Goal: Task Accomplishment & Management: Manage account settings

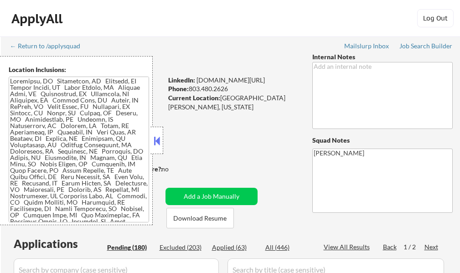
select select ""pending""
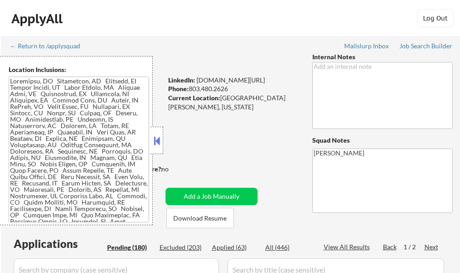
select select ""pending""
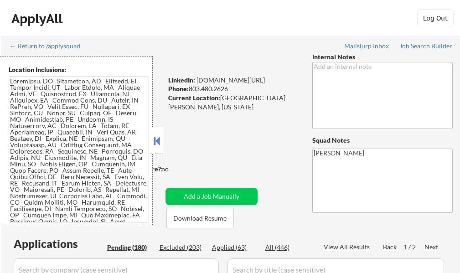
select select ""pending""
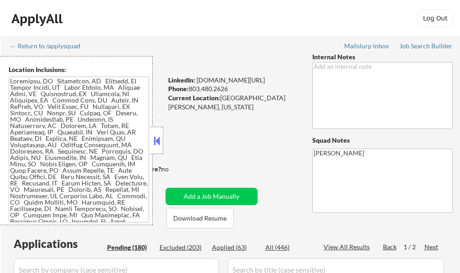
select select ""pending""
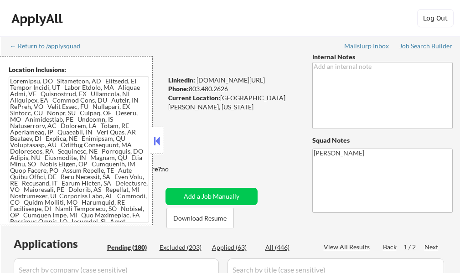
select select ""pending""
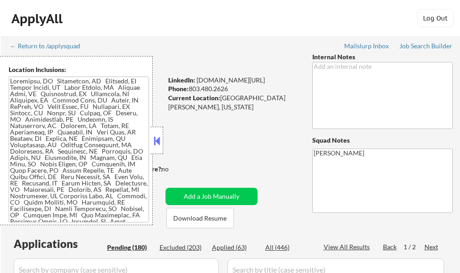
select select ""pending""
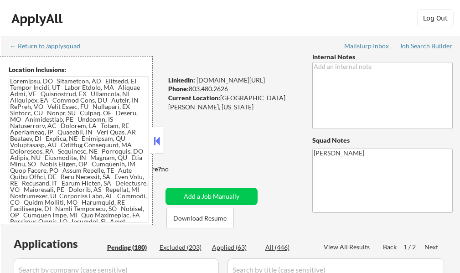
select select ""pending""
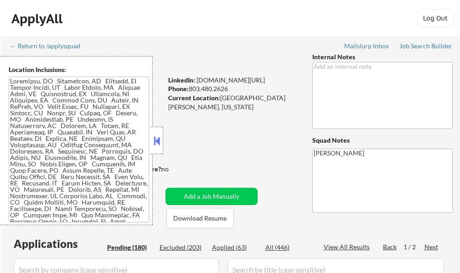
select select ""pending""
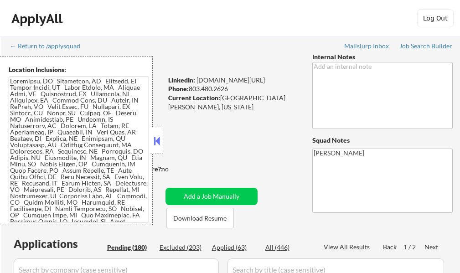
select select ""pending""
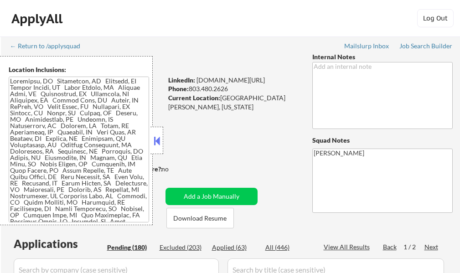
select select ""pending""
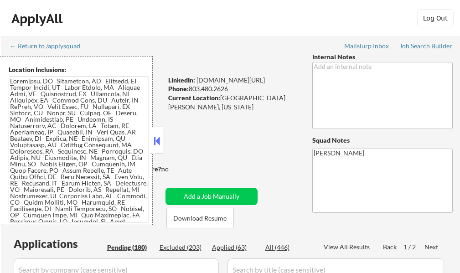
select select ""pending""
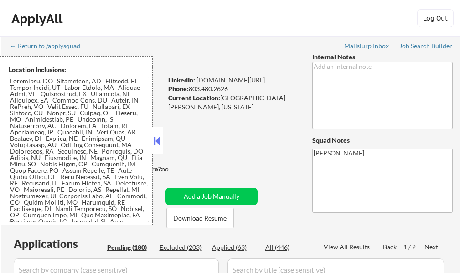
select select ""pending""
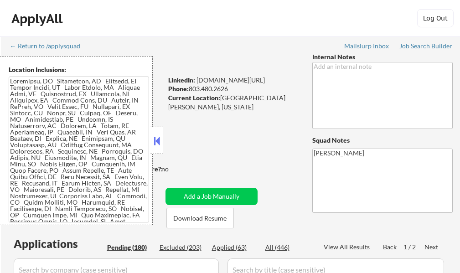
select select ""pending""
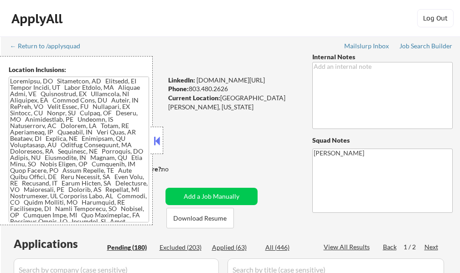
select select ""pending""
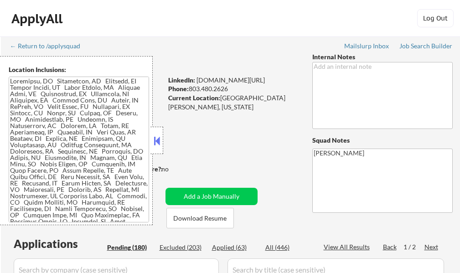
select select ""pending""
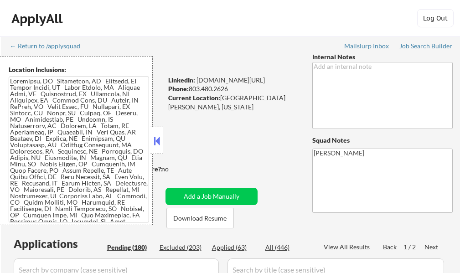
select select ""pending""
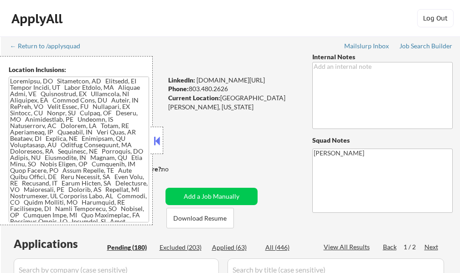
select select ""pending""
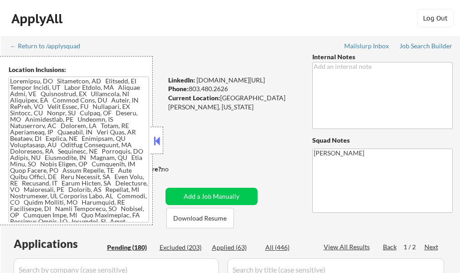
select select ""pending""
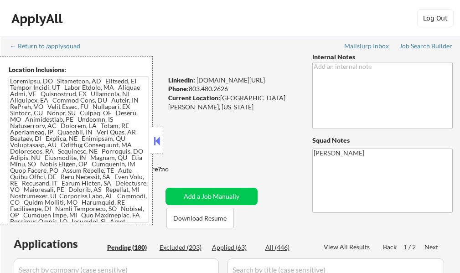
select select ""pending""
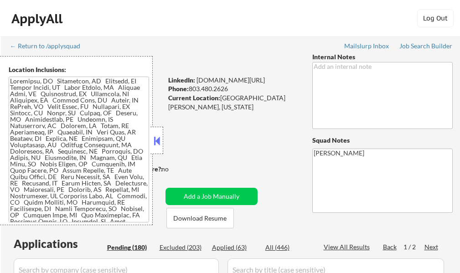
select select ""pending""
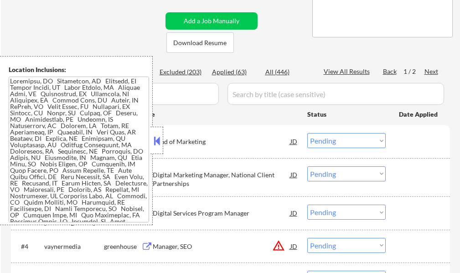
scroll to position [182, 0]
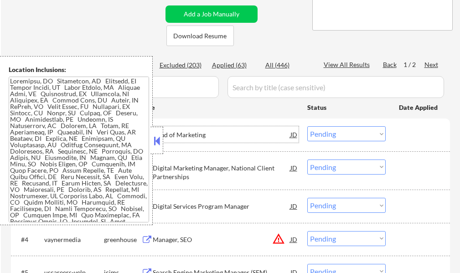
click at [164, 136] on div "Head of Marketing" at bounding box center [222, 134] width 138 height 9
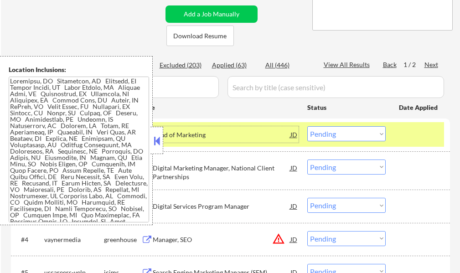
click at [158, 136] on button at bounding box center [157, 141] width 10 height 14
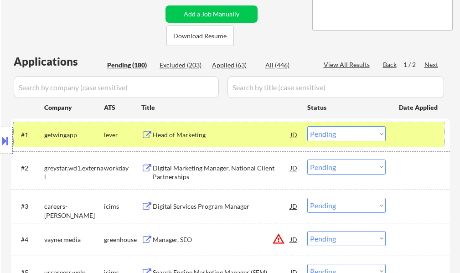
click at [409, 139] on div at bounding box center [419, 134] width 40 height 16
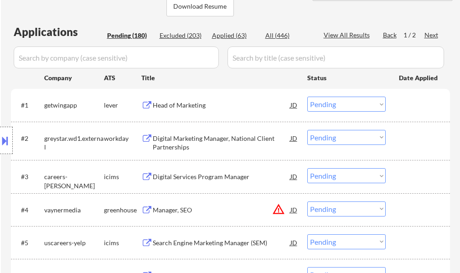
scroll to position [228, 0]
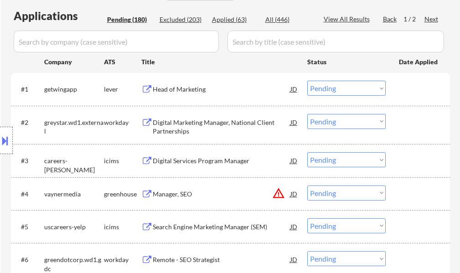
click at [170, 89] on div "Head of Marketing" at bounding box center [222, 89] width 138 height 9
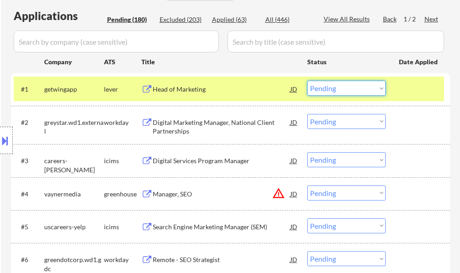
click at [354, 85] on select "Choose an option... Pending Applied Excluded (Questions) Excluded (Expired) Exc…" at bounding box center [346, 88] width 78 height 15
click at [307, 81] on select "Choose an option... Pending Applied Excluded (Questions) Excluded (Expired) Exc…" at bounding box center [346, 88] width 78 height 15
click at [409, 80] on div "#1 getwingapp lever Head of Marketing JD Choose an option... Pending Applied Ex…" at bounding box center [229, 89] width 430 height 25
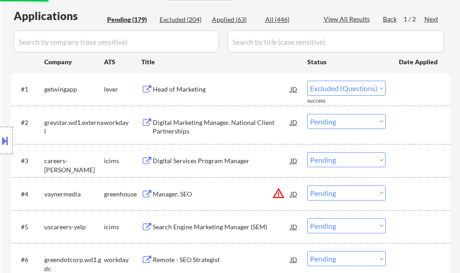
select select ""pending""
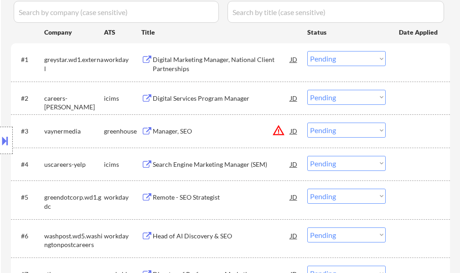
scroll to position [273, 0]
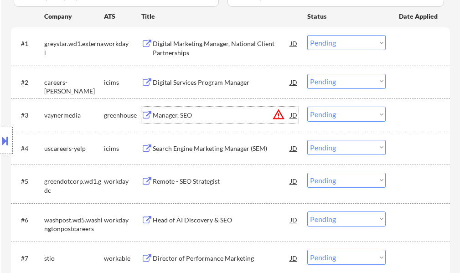
click at [183, 116] on div "Manager, SEO" at bounding box center [222, 115] width 138 height 9
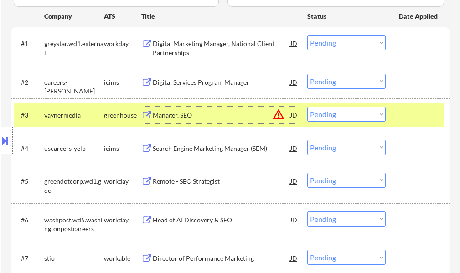
click at [417, 121] on div at bounding box center [419, 115] width 40 height 16
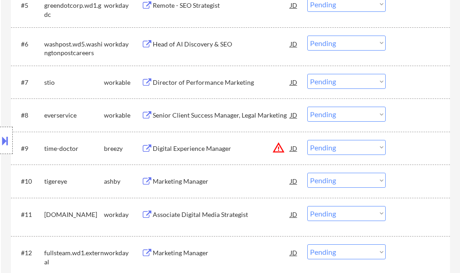
scroll to position [456, 0]
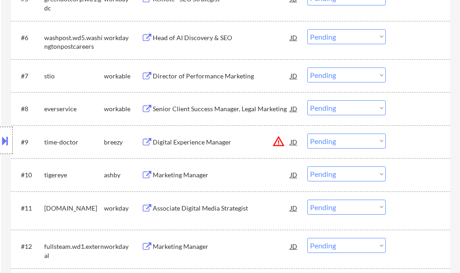
click at [172, 76] on div "Director of Performance Marketing" at bounding box center [222, 76] width 138 height 9
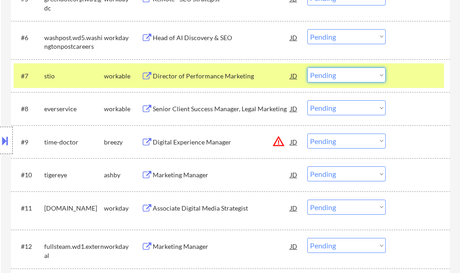
click at [370, 78] on select "Choose an option... Pending Applied Excluded (Questions) Excluded (Expired) Exc…" at bounding box center [346, 74] width 78 height 15
click at [307, 67] on select "Choose an option... Pending Applied Excluded (Questions) Excluded (Expired) Exc…" at bounding box center [346, 74] width 78 height 15
click at [416, 72] on div at bounding box center [419, 75] width 40 height 16
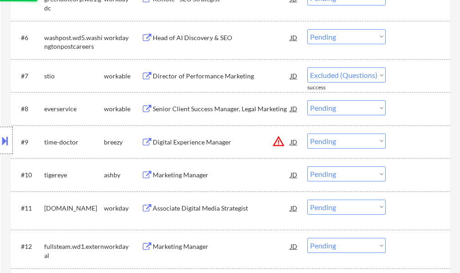
select select ""pending""
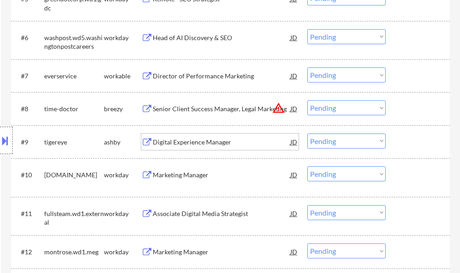
click at [206, 145] on div "Digital Experience Manager" at bounding box center [222, 142] width 138 height 9
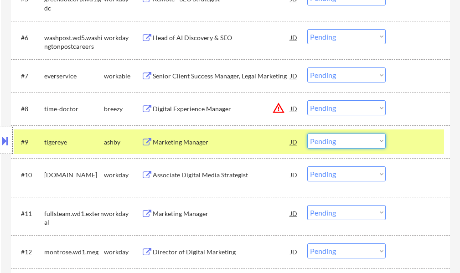
click at [359, 139] on select "Choose an option... Pending Applied Excluded (Questions) Excluded (Expired) Exc…" at bounding box center [346, 141] width 78 height 15
click at [307, 134] on select "Choose an option... Pending Applied Excluded (Questions) Excluded (Expired) Exc…" at bounding box center [346, 141] width 78 height 15
click at [427, 135] on div at bounding box center [419, 142] width 40 height 16
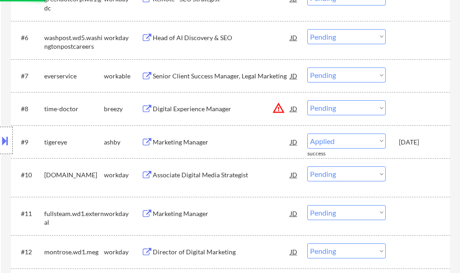
select select ""pending""
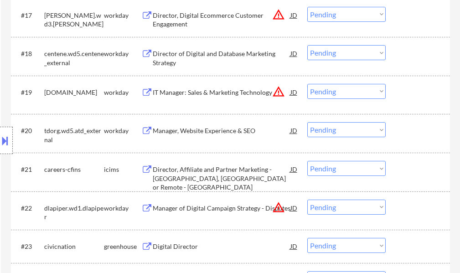
scroll to position [957, 0]
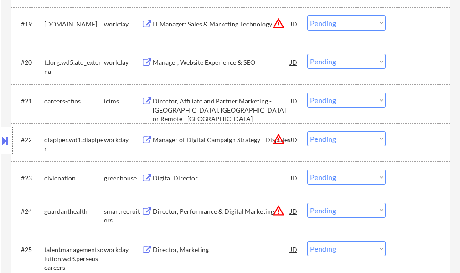
click at [184, 178] on div "Digital Director" at bounding box center [222, 178] width 138 height 9
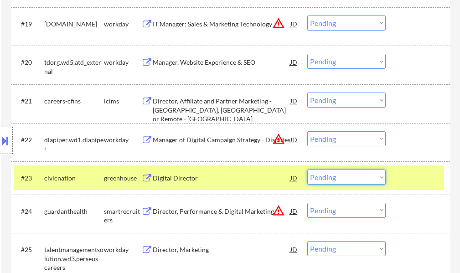
click at [314, 176] on select "Choose an option... Pending Applied Excluded (Questions) Excluded (Expired) Exc…" at bounding box center [346, 177] width 78 height 15
click at [307, 170] on select "Choose an option... Pending Applied Excluded (Questions) Excluded (Expired) Exc…" at bounding box center [346, 177] width 78 height 15
click at [399, 170] on div at bounding box center [419, 178] width 40 height 16
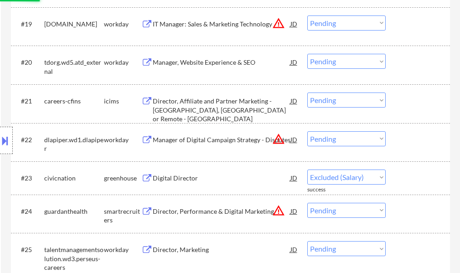
select select ""pending""
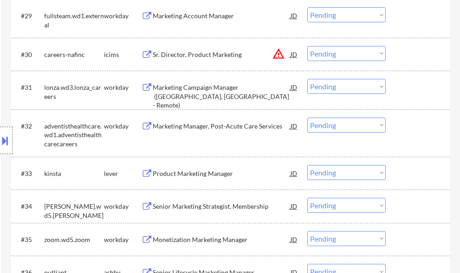
scroll to position [1367, 0]
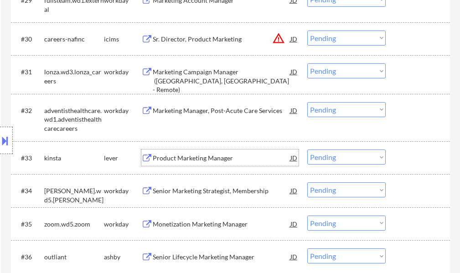
click at [204, 158] on div "Product Marketing Manager" at bounding box center [222, 158] width 138 height 9
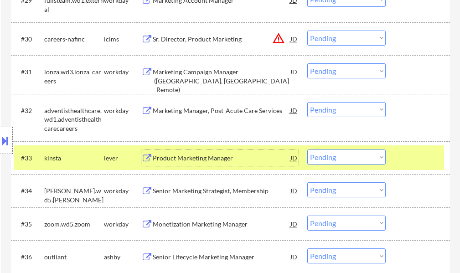
click at [327, 155] on select "Choose an option... Pending Applied Excluded (Questions) Excluded (Expired) Exc…" at bounding box center [346, 156] width 78 height 15
click at [307, 149] on select "Choose an option... Pending Applied Excluded (Questions) Excluded (Expired) Exc…" at bounding box center [346, 156] width 78 height 15
click at [399, 160] on div at bounding box center [419, 157] width 40 height 16
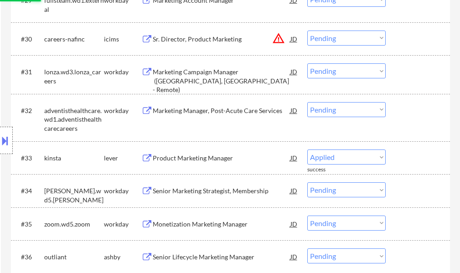
select select ""pending""
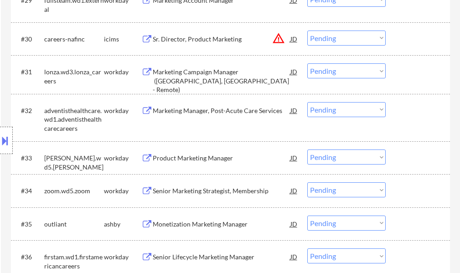
click at [203, 220] on div "Monetization Marketing Manager" at bounding box center [222, 224] width 138 height 9
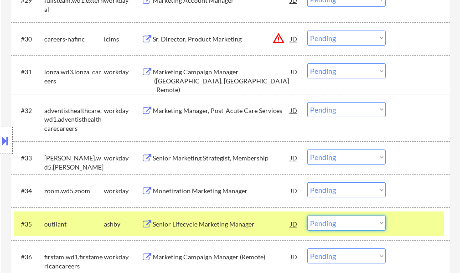
click at [334, 222] on select "Choose an option... Pending Applied Excluded (Questions) Excluded (Expired) Exc…" at bounding box center [346, 223] width 78 height 15
click at [307, 216] on select "Choose an option... Pending Applied Excluded (Questions) Excluded (Expired) Exc…" at bounding box center [346, 223] width 78 height 15
click at [413, 227] on div at bounding box center [419, 224] width 40 height 16
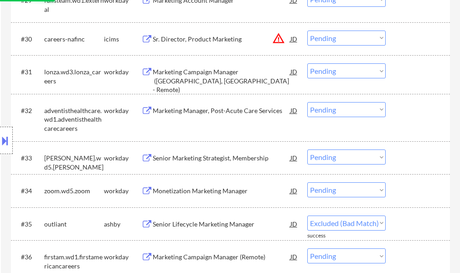
select select ""pending""
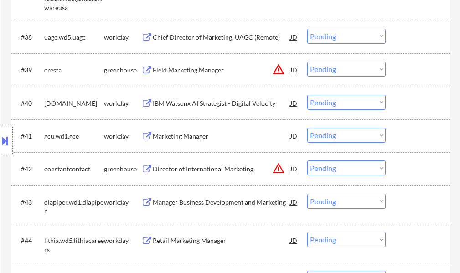
scroll to position [1732, 0]
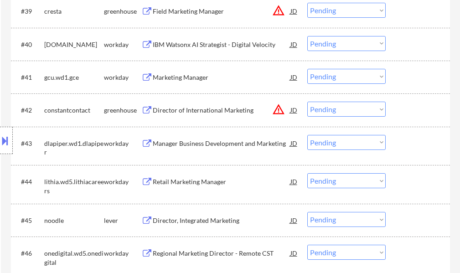
click at [231, 218] on div "Director, Integrated Marketing" at bounding box center [222, 220] width 138 height 9
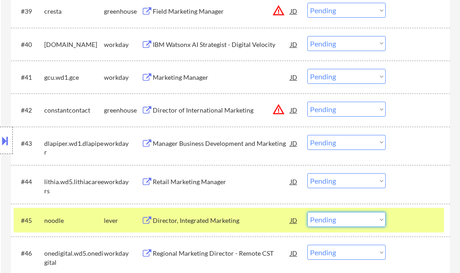
click at [349, 221] on select "Choose an option... Pending Applied Excluded (Questions) Excluded (Expired) Exc…" at bounding box center [346, 219] width 78 height 15
click at [307, 212] on select "Choose an option... Pending Applied Excluded (Questions) Excluded (Expired) Exc…" at bounding box center [346, 219] width 78 height 15
click at [412, 220] on div at bounding box center [419, 220] width 40 height 16
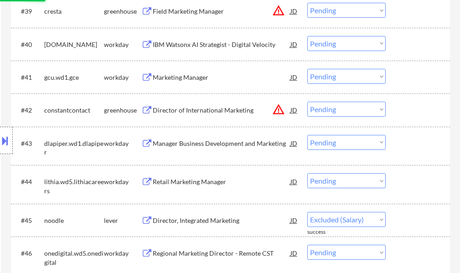
select select ""pending""
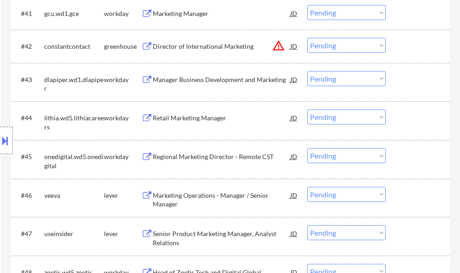
scroll to position [1823, 0]
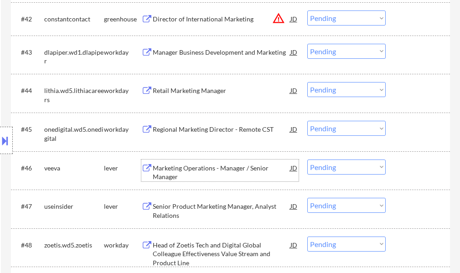
click at [179, 164] on div "Marketing Operations - Manager / Senior Manager" at bounding box center [222, 173] width 138 height 18
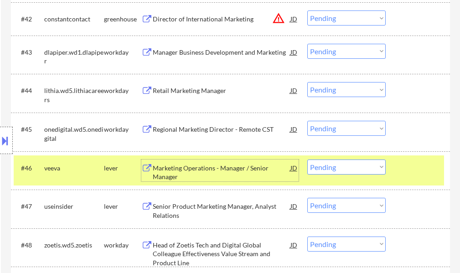
click at [332, 170] on select "Choose an option... Pending Applied Excluded (Questions) Excluded (Expired) Exc…" at bounding box center [346, 166] width 78 height 15
click at [307, 159] on select "Choose an option... Pending Applied Excluded (Questions) Excluded (Expired) Exc…" at bounding box center [346, 166] width 78 height 15
click at [396, 168] on div "#46 veeva lever Marketing Operations - Manager / Senior Manager JD warning_ambe…" at bounding box center [229, 170] width 430 height 30
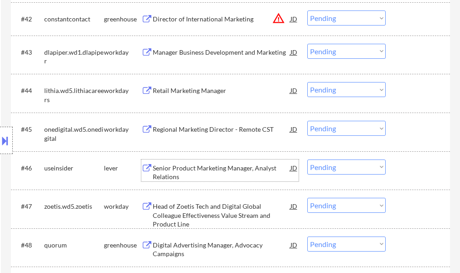
click at [184, 166] on div "Senior Product Marketing Manager, Analyst Relations" at bounding box center [222, 173] width 138 height 18
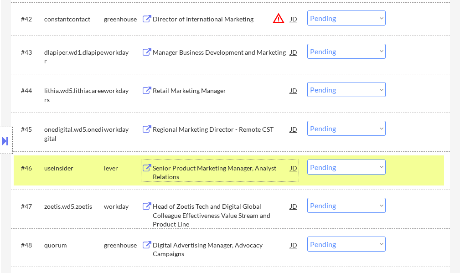
click at [356, 166] on select "Choose an option... Pending Applied Excluded (Questions) Excluded (Expired) Exc…" at bounding box center [346, 166] width 78 height 15
click at [307, 159] on select "Choose an option... Pending Applied Excluded (Questions) Excluded (Expired) Exc…" at bounding box center [346, 166] width 78 height 15
click at [416, 169] on div at bounding box center [419, 167] width 40 height 16
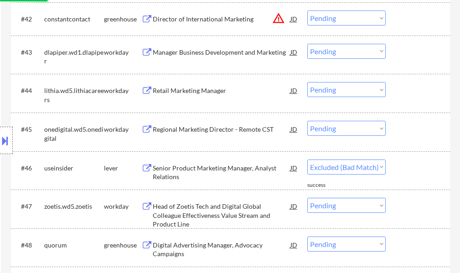
select select ""pending""
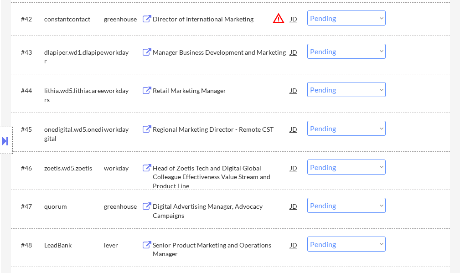
click at [239, 207] on div "Digital Advertising Manager, Advocacy Campaigns" at bounding box center [222, 211] width 138 height 18
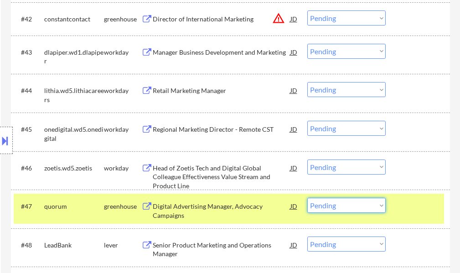
click at [341, 208] on select "Choose an option... Pending Applied Excluded (Questions) Excluded (Expired) Exc…" at bounding box center [346, 205] width 78 height 15
click at [307, 198] on select "Choose an option... Pending Applied Excluded (Questions) Excluded (Expired) Exc…" at bounding box center [346, 205] width 78 height 15
click at [420, 208] on div at bounding box center [419, 206] width 40 height 16
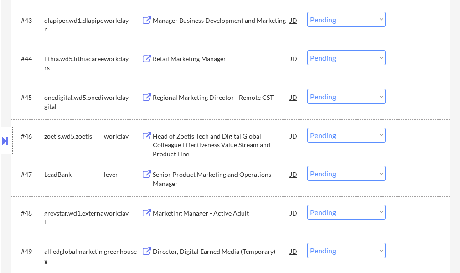
scroll to position [1868, 0]
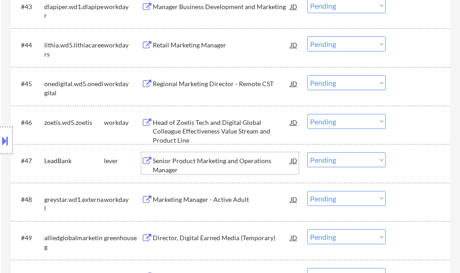
click at [191, 162] on div "Senior Product Marketing and Operations Manager" at bounding box center [222, 165] width 138 height 18
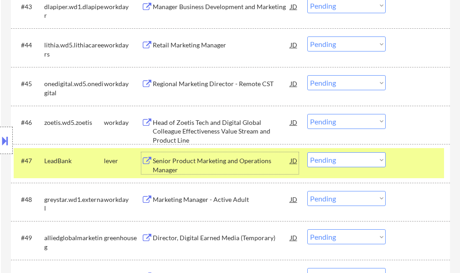
click at [355, 157] on select "Choose an option... Pending Applied Excluded (Questions) Excluded (Expired) Exc…" at bounding box center [346, 159] width 78 height 15
click at [307, 152] on select "Choose an option... Pending Applied Excluded (Questions) Excluded (Expired) Exc…" at bounding box center [346, 159] width 78 height 15
click at [417, 168] on div at bounding box center [419, 160] width 40 height 16
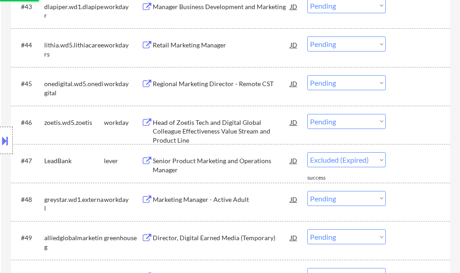
select select ""pending""
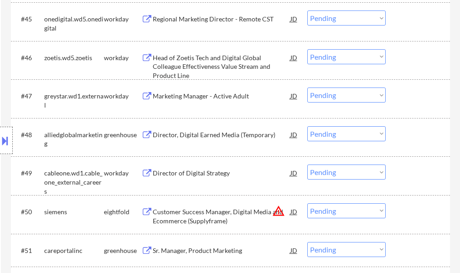
scroll to position [1959, 0]
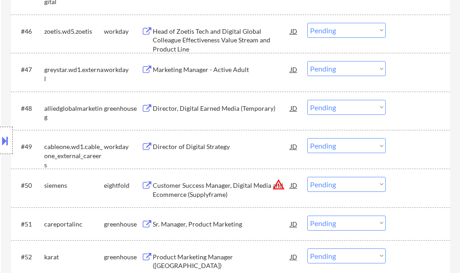
click at [218, 104] on div "Director, Digital Earned Media (Temporary)" at bounding box center [222, 108] width 138 height 9
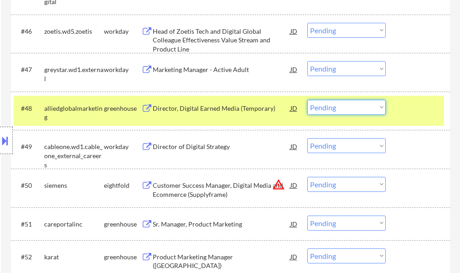
click at [334, 109] on select "Choose an option... Pending Applied Excluded (Questions) Excluded (Expired) Exc…" at bounding box center [346, 107] width 78 height 15
click at [307, 100] on select "Choose an option... Pending Applied Excluded (Questions) Excluded (Expired) Exc…" at bounding box center [346, 107] width 78 height 15
click at [415, 113] on div at bounding box center [419, 108] width 40 height 16
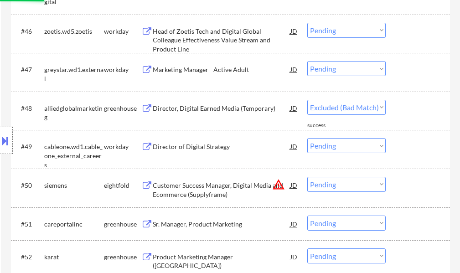
select select ""pending""
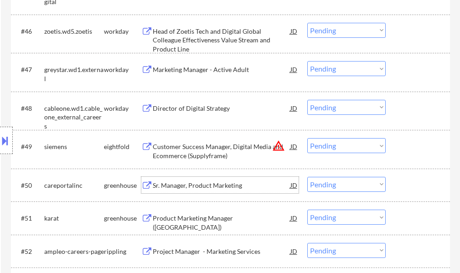
click at [213, 183] on div "Sr. Manager, Product Marketing" at bounding box center [222, 185] width 138 height 9
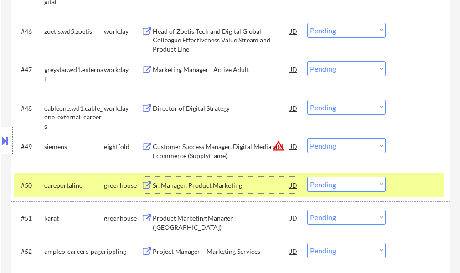
click at [361, 180] on select "Choose an option... Pending Applied Excluded (Questions) Excluded (Expired) Exc…" at bounding box center [346, 184] width 78 height 15
click at [307, 177] on select "Choose an option... Pending Applied Excluded (Questions) Excluded (Expired) Exc…" at bounding box center [346, 184] width 78 height 15
click at [422, 190] on div at bounding box center [419, 185] width 40 height 16
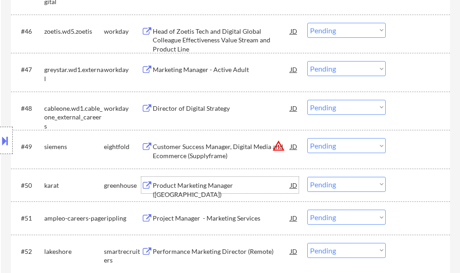
click at [237, 185] on div "Product Marketing Manager (United States)" at bounding box center [222, 190] width 138 height 18
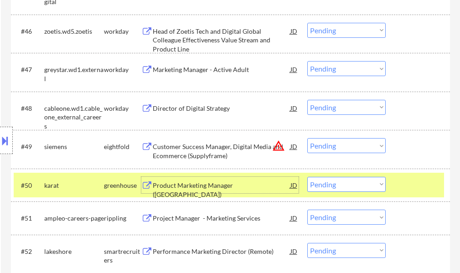
click at [351, 181] on select "Choose an option... Pending Applied Excluded (Questions) Excluded (Expired) Exc…" at bounding box center [346, 184] width 78 height 15
click at [307, 177] on select "Choose an option... Pending Applied Excluded (Questions) Excluded (Expired) Exc…" at bounding box center [346, 184] width 78 height 15
click at [422, 181] on div at bounding box center [419, 185] width 40 height 16
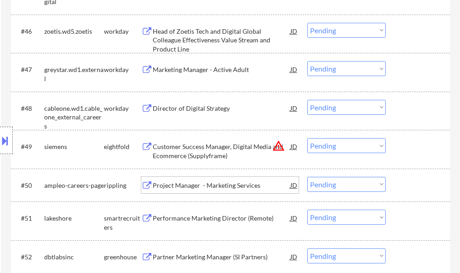
click at [224, 179] on div "Project Manager - Marketing Services" at bounding box center [222, 185] width 138 height 16
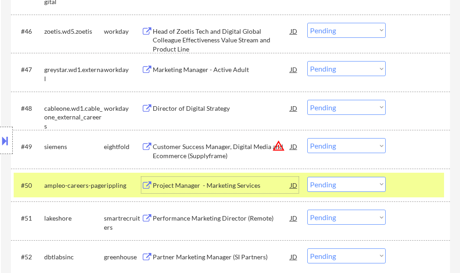
click at [334, 180] on select "Choose an option... Pending Applied Excluded (Questions) Excluded (Expired) Exc…" at bounding box center [346, 184] width 78 height 15
click at [307, 177] on select "Choose an option... Pending Applied Excluded (Questions) Excluded (Expired) Exc…" at bounding box center [346, 184] width 78 height 15
click at [420, 186] on div at bounding box center [419, 185] width 40 height 16
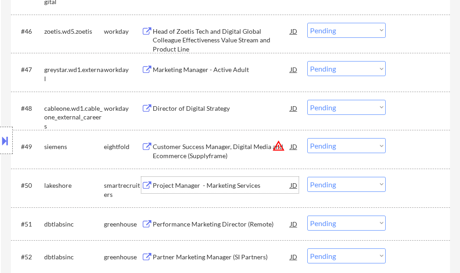
click at [198, 187] on div "Project Manager - Marketing Services" at bounding box center [222, 185] width 138 height 9
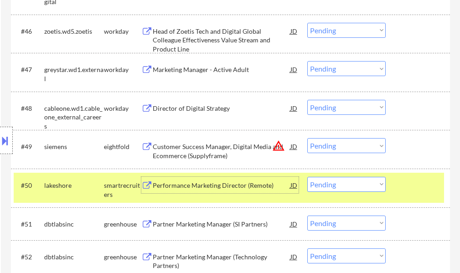
click at [350, 182] on select "Choose an option... Pending Applied Excluded (Questions) Excluded (Expired) Exc…" at bounding box center [346, 184] width 78 height 15
click at [307, 177] on select "Choose an option... Pending Applied Excluded (Questions) Excluded (Expired) Exc…" at bounding box center [346, 184] width 78 height 15
click at [408, 186] on div at bounding box center [419, 185] width 40 height 16
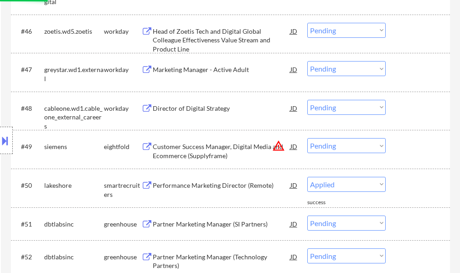
select select ""pending""
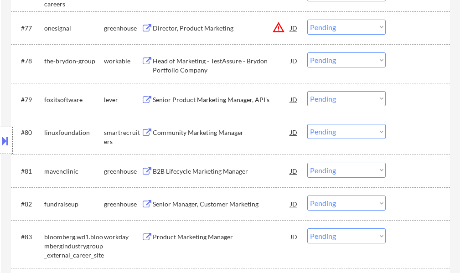
scroll to position [3074, 0]
click at [221, 105] on div "Senior Product Marketing Manager, API's" at bounding box center [222, 99] width 138 height 16
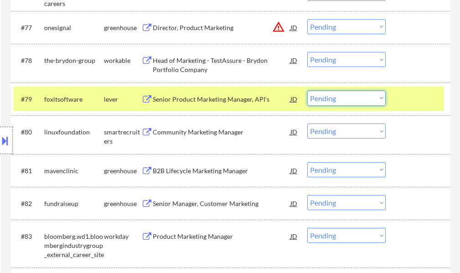
click at [322, 95] on select "Choose an option... Pending Applied Excluded (Questions) Excluded (Expired) Exc…" at bounding box center [346, 98] width 78 height 15
click at [307, 91] on select "Choose an option... Pending Applied Excluded (Questions) Excluded (Expired) Exc…" at bounding box center [346, 98] width 78 height 15
click at [407, 103] on div at bounding box center [419, 99] width 40 height 16
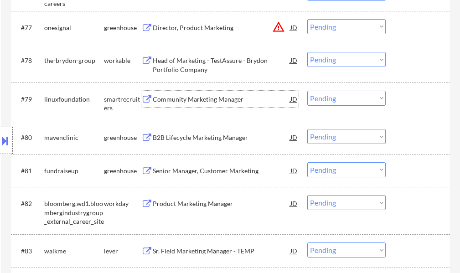
click at [183, 105] on div "Community Marketing Manager" at bounding box center [222, 99] width 138 height 16
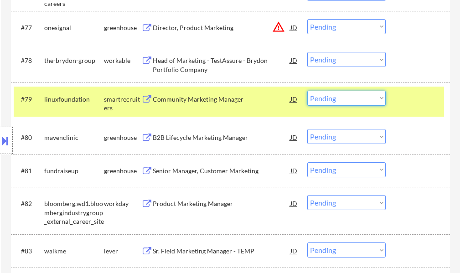
click at [348, 100] on select "Choose an option... Pending Applied Excluded (Questions) Excluded (Expired) Exc…" at bounding box center [346, 98] width 78 height 15
click at [307, 91] on select "Choose an option... Pending Applied Excluded (Questions) Excluded (Expired) Exc…" at bounding box center [346, 98] width 78 height 15
click at [401, 101] on div at bounding box center [419, 99] width 40 height 16
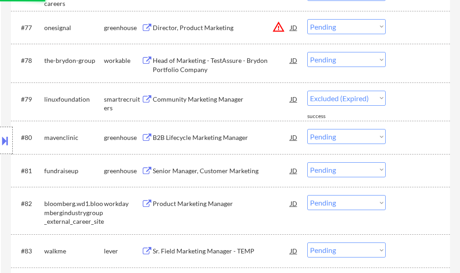
select select ""pending""
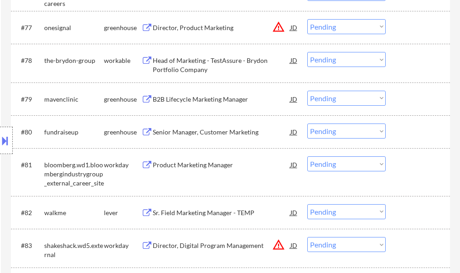
click at [195, 61] on div "Head of Marketing - TestAssure - Brydon Portfolio Company" at bounding box center [222, 65] width 138 height 18
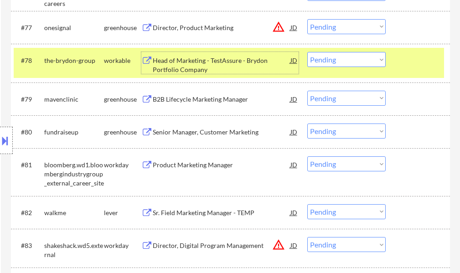
click at [329, 56] on select "Choose an option... Pending Applied Excluded (Questions) Excluded (Expired) Exc…" at bounding box center [346, 59] width 78 height 15
click at [307, 52] on select "Choose an option... Pending Applied Excluded (Questions) Excluded (Expired) Exc…" at bounding box center [346, 59] width 78 height 15
click at [407, 66] on div at bounding box center [419, 60] width 40 height 16
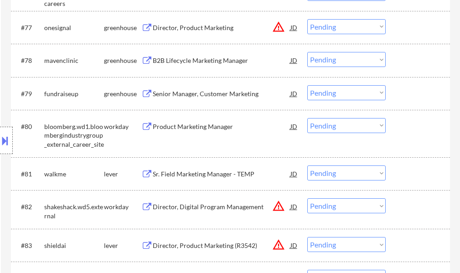
click at [173, 63] on div "B2B Lifecycle Marketing Manager" at bounding box center [222, 60] width 138 height 9
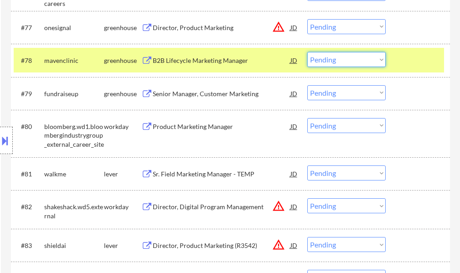
click at [344, 61] on select "Choose an option... Pending Applied Excluded (Questions) Excluded (Expired) Exc…" at bounding box center [346, 59] width 78 height 15
click at [307, 52] on select "Choose an option... Pending Applied Excluded (Questions) Excluded (Expired) Exc…" at bounding box center [346, 59] width 78 height 15
click at [397, 58] on div "#78 mavenclinic greenhouse B2B Lifecycle Marketing Manager JD warning_amber Cho…" at bounding box center [229, 60] width 430 height 25
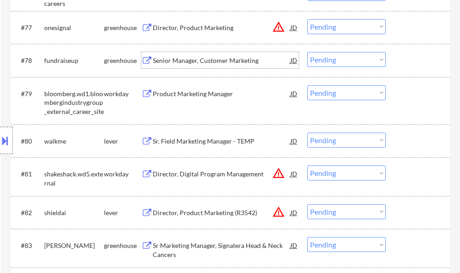
click at [211, 62] on div "Senior Manager, Customer Marketing" at bounding box center [222, 60] width 138 height 9
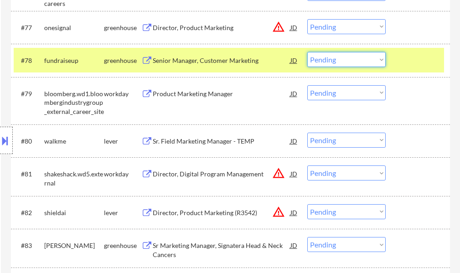
click at [339, 60] on select "Choose an option... Pending Applied Excluded (Questions) Excluded (Expired) Exc…" at bounding box center [346, 59] width 78 height 15
click at [307, 52] on select "Choose an option... Pending Applied Excluded (Questions) Excluded (Expired) Exc…" at bounding box center [346, 59] width 78 height 15
click at [400, 60] on div at bounding box center [419, 60] width 40 height 16
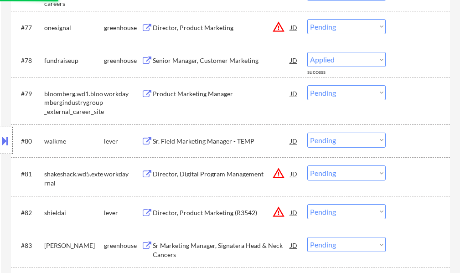
select select ""pending""
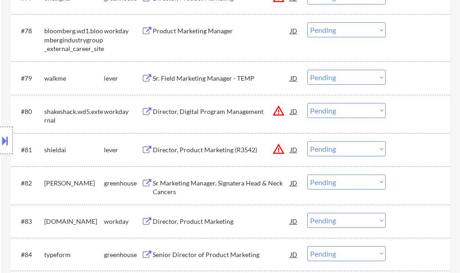
scroll to position [3120, 0]
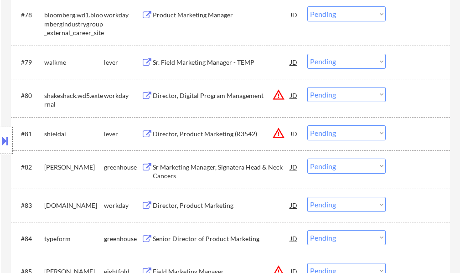
click at [231, 63] on div "Sr. Field Marketing Manager - TEMP" at bounding box center [222, 62] width 138 height 9
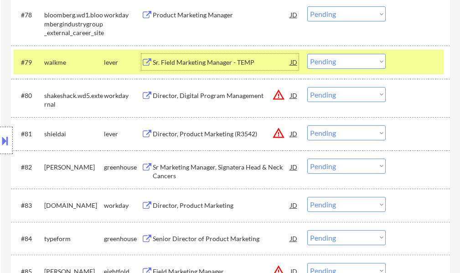
click at [345, 66] on select "Choose an option... Pending Applied Excluded (Questions) Excluded (Expired) Exc…" at bounding box center [346, 61] width 78 height 15
click at [307, 54] on select "Choose an option... Pending Applied Excluded (Questions) Excluded (Expired) Exc…" at bounding box center [346, 61] width 78 height 15
click at [429, 65] on div at bounding box center [419, 62] width 40 height 16
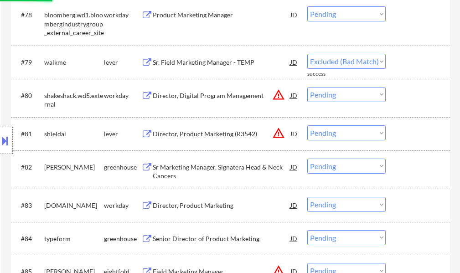
select select ""pending""
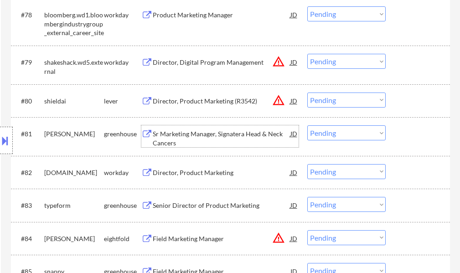
click at [237, 135] on div "Sr Marketing Manager, Signatera Head & Neck Cancers" at bounding box center [222, 138] width 138 height 18
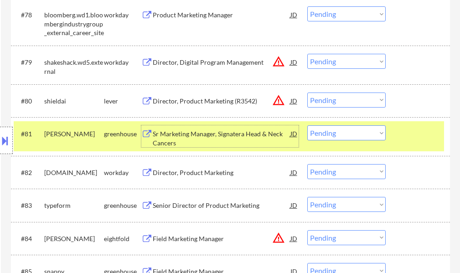
click at [416, 139] on div at bounding box center [419, 133] width 40 height 16
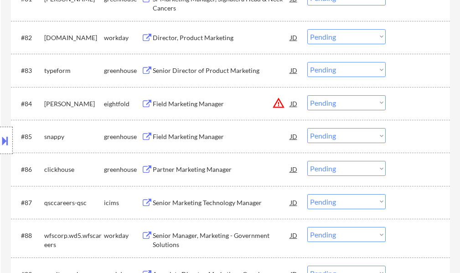
scroll to position [3257, 0]
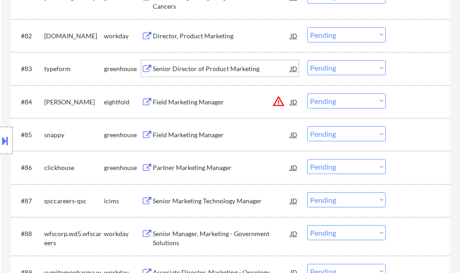
click at [201, 69] on div "Senior Director of Product Marketing" at bounding box center [222, 68] width 138 height 9
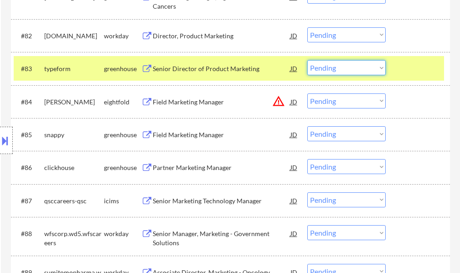
click at [324, 70] on select "Choose an option... Pending Applied Excluded (Questions) Excluded (Expired) Exc…" at bounding box center [346, 67] width 78 height 15
click at [307, 60] on select "Choose an option... Pending Applied Excluded (Questions) Excluded (Expired) Exc…" at bounding box center [346, 67] width 78 height 15
click at [408, 72] on div at bounding box center [419, 68] width 40 height 16
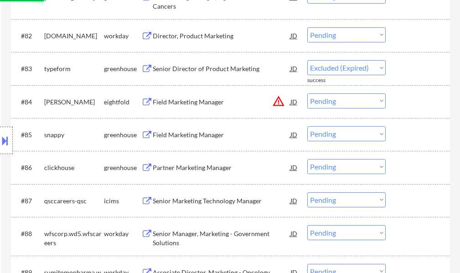
select select ""pending""
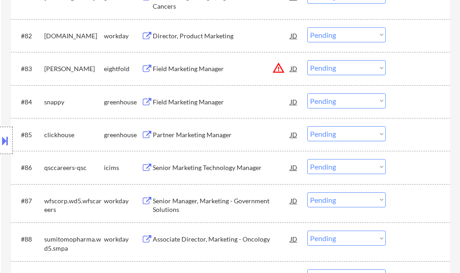
click at [198, 105] on div "Field Marketing Manager" at bounding box center [222, 102] width 138 height 9
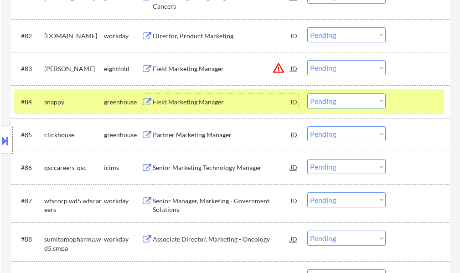
click at [331, 101] on select "Choose an option... Pending Applied Excluded (Questions) Excluded (Expired) Exc…" at bounding box center [346, 100] width 78 height 15
click at [307, 93] on select "Choose an option... Pending Applied Excluded (Questions) Excluded (Expired) Exc…" at bounding box center [346, 100] width 78 height 15
click at [411, 103] on div at bounding box center [419, 101] width 40 height 16
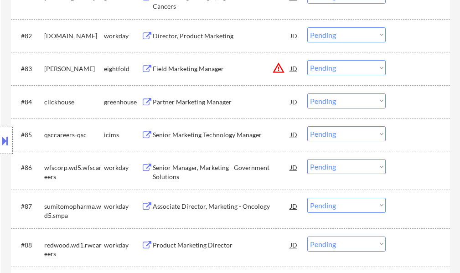
click at [221, 104] on div "Partner Marketing Manager" at bounding box center [222, 102] width 138 height 9
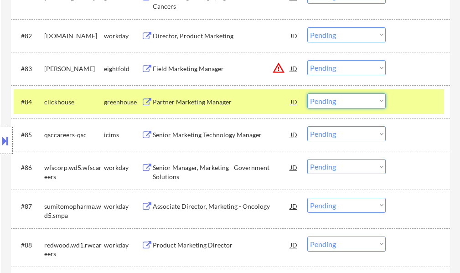
click at [353, 99] on select "Choose an option... Pending Applied Excluded (Questions) Excluded (Expired) Exc…" at bounding box center [346, 100] width 78 height 15
click at [307, 93] on select "Choose an option... Pending Applied Excluded (Questions) Excluded (Expired) Exc…" at bounding box center [346, 100] width 78 height 15
click at [405, 97] on div at bounding box center [419, 101] width 40 height 16
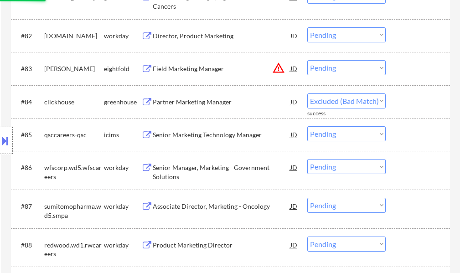
select select ""pending""
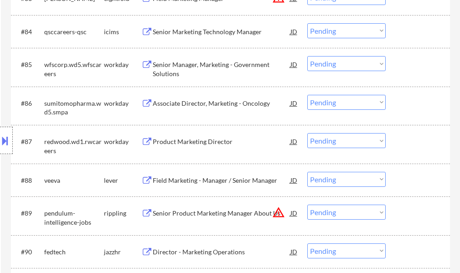
scroll to position [3393, 0]
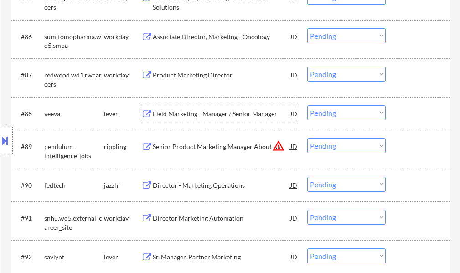
click at [179, 117] on div "Field Marketing - Manager / Senior Manager" at bounding box center [222, 113] width 138 height 9
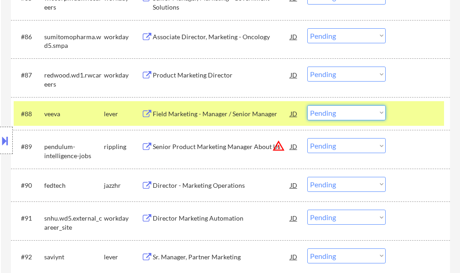
click at [349, 113] on select "Choose an option... Pending Applied Excluded (Questions) Excluded (Expired) Exc…" at bounding box center [346, 112] width 78 height 15
click at [307, 105] on select "Choose an option... Pending Applied Excluded (Questions) Excluded (Expired) Exc…" at bounding box center [346, 112] width 78 height 15
click at [401, 108] on div at bounding box center [419, 113] width 40 height 16
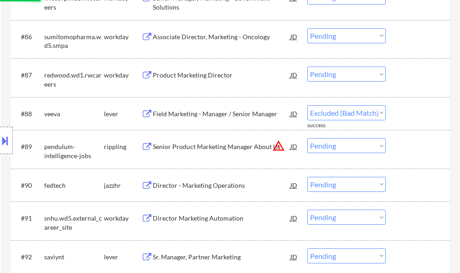
select select ""pending""
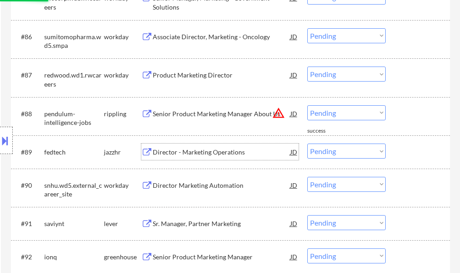
click at [203, 150] on div "Director - Marketing Operations" at bounding box center [222, 152] width 138 height 9
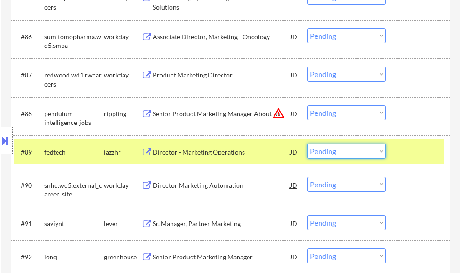
click at [332, 147] on select "Choose an option... Pending Applied Excluded (Questions) Excluded (Expired) Exc…" at bounding box center [346, 151] width 78 height 15
click at [307, 144] on select "Choose an option... Pending Applied Excluded (Questions) Excluded (Expired) Exc…" at bounding box center [346, 151] width 78 height 15
click at [428, 148] on div at bounding box center [419, 152] width 40 height 16
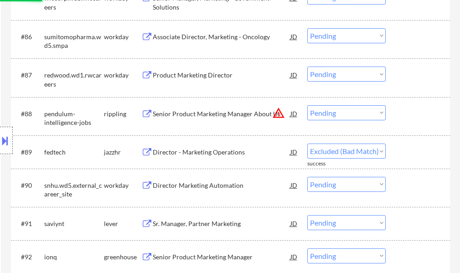
select select ""pending""
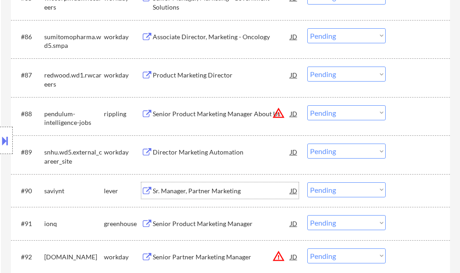
click at [196, 185] on div "Sr. Manager, Partner Marketing" at bounding box center [222, 190] width 138 height 16
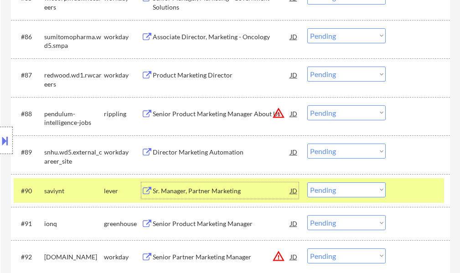
click at [362, 194] on select "Choose an option... Pending Applied Excluded (Questions) Excluded (Expired) Exc…" at bounding box center [346, 189] width 78 height 15
click at [307, 182] on select "Choose an option... Pending Applied Excluded (Questions) Excluded (Expired) Exc…" at bounding box center [346, 189] width 78 height 15
click at [424, 195] on div at bounding box center [419, 190] width 40 height 16
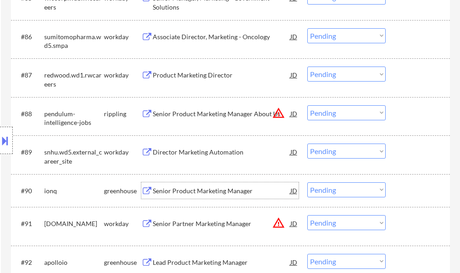
click at [217, 189] on div "Senior Product Marketing Manager" at bounding box center [222, 190] width 138 height 9
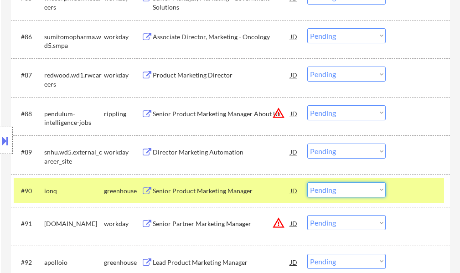
click at [334, 189] on select "Choose an option... Pending Applied Excluded (Questions) Excluded (Expired) Exc…" at bounding box center [346, 189] width 78 height 15
click at [307, 182] on select "Choose an option... Pending Applied Excluded (Questions) Excluded (Expired) Exc…" at bounding box center [346, 189] width 78 height 15
click at [411, 191] on div at bounding box center [419, 190] width 40 height 16
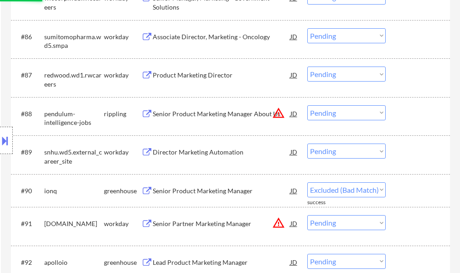
select select ""pending""
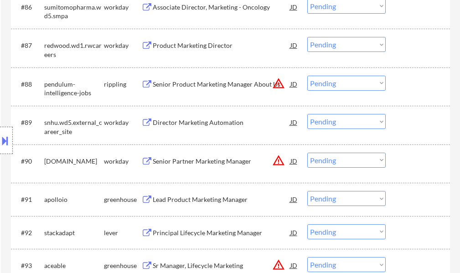
scroll to position [3439, 0]
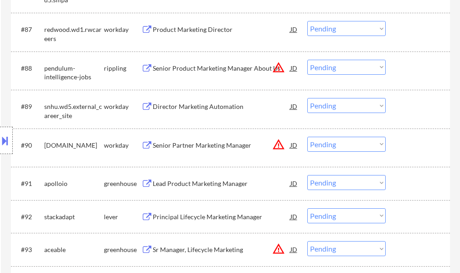
click at [209, 180] on div "Lead Product Marketing Manager" at bounding box center [222, 183] width 138 height 9
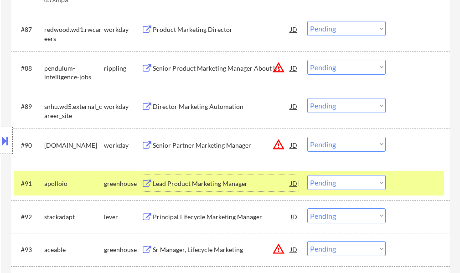
click at [426, 180] on div at bounding box center [419, 183] width 40 height 16
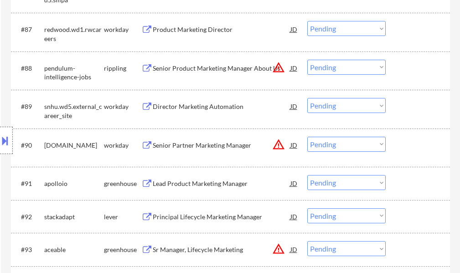
scroll to position [3485, 0]
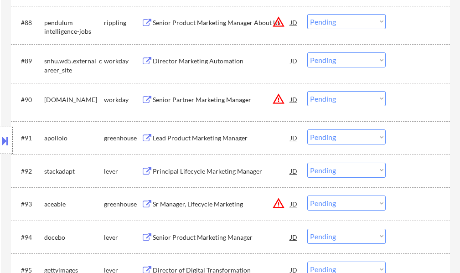
click at [208, 170] on div "Principal Lifecycle Marketing Manager" at bounding box center [222, 171] width 138 height 9
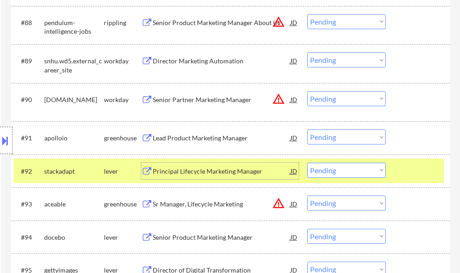
click at [364, 167] on select "Choose an option... Pending Applied Excluded (Questions) Excluded (Expired) Exc…" at bounding box center [346, 170] width 78 height 15
click at [307, 163] on select "Choose an option... Pending Applied Excluded (Questions) Excluded (Expired) Exc…" at bounding box center [346, 170] width 78 height 15
click at [401, 166] on div at bounding box center [419, 171] width 40 height 16
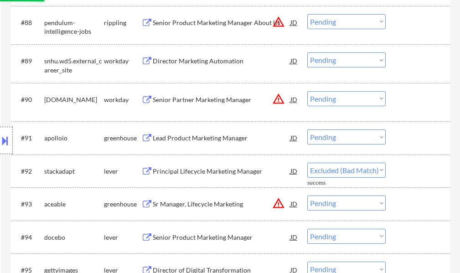
select select ""pending""
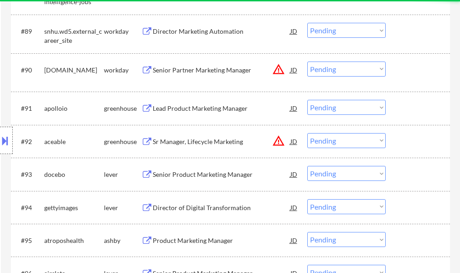
scroll to position [3530, 0]
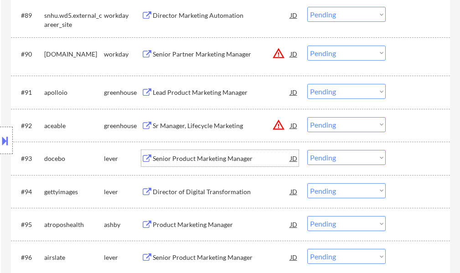
click at [207, 163] on div "Senior Product Marketing Manager" at bounding box center [222, 158] width 138 height 9
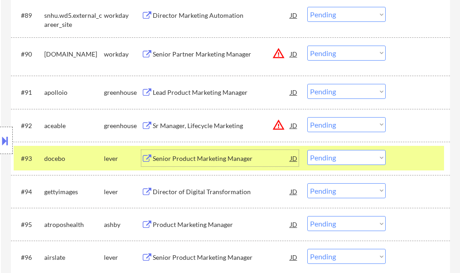
click at [336, 154] on select "Choose an option... Pending Applied Excluded (Questions) Excluded (Expired) Exc…" at bounding box center [346, 157] width 78 height 15
click at [307, 150] on select "Choose an option... Pending Applied Excluded (Questions) Excluded (Expired) Exc…" at bounding box center [346, 157] width 78 height 15
click at [403, 159] on div at bounding box center [419, 158] width 40 height 16
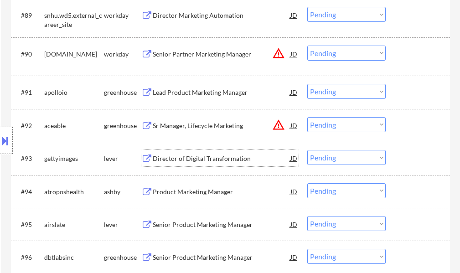
click at [222, 161] on div "Director of Digital Transformation" at bounding box center [222, 158] width 138 height 9
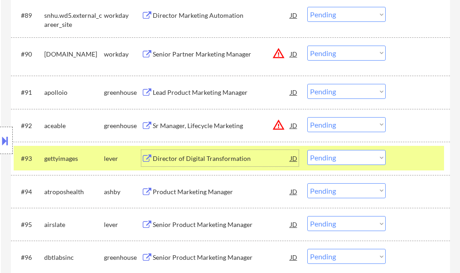
click at [349, 155] on select "Choose an option... Pending Applied Excluded (Questions) Excluded (Expired) Exc…" at bounding box center [346, 157] width 78 height 15
click at [307, 150] on select "Choose an option... Pending Applied Excluded (Questions) Excluded (Expired) Exc…" at bounding box center [346, 157] width 78 height 15
click at [423, 154] on div at bounding box center [419, 158] width 40 height 16
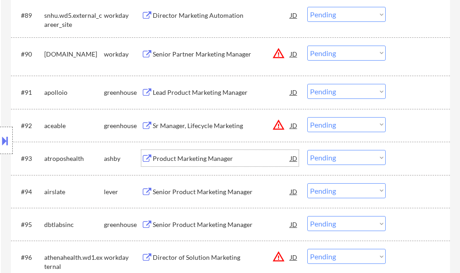
click at [219, 163] on div "Product Marketing Manager" at bounding box center [222, 158] width 138 height 9
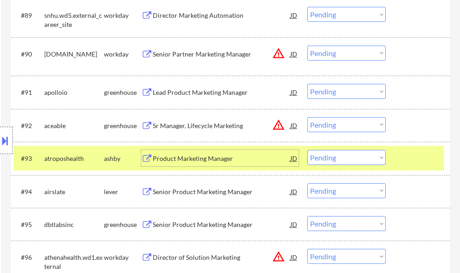
click at [350, 155] on select "Choose an option... Pending Applied Excluded (Questions) Excluded (Expired) Exc…" at bounding box center [346, 157] width 78 height 15
click at [307, 150] on select "Choose an option... Pending Applied Excluded (Questions) Excluded (Expired) Exc…" at bounding box center [346, 157] width 78 height 15
click at [404, 159] on div at bounding box center [419, 158] width 40 height 16
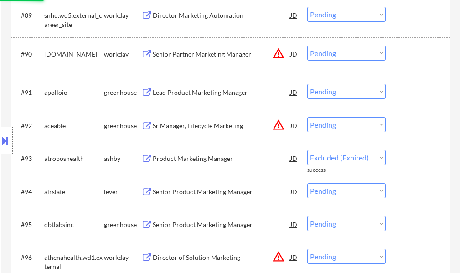
select select ""pending""
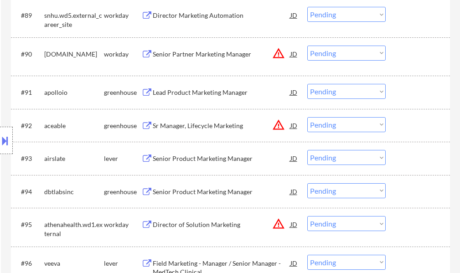
click at [196, 160] on div "Senior Product Marketing Manager" at bounding box center [222, 158] width 138 height 9
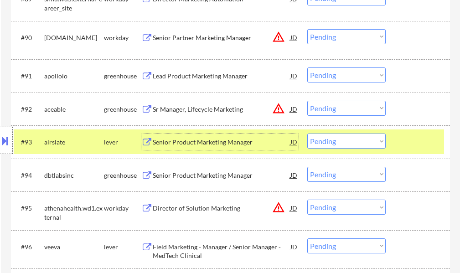
scroll to position [3576, 0]
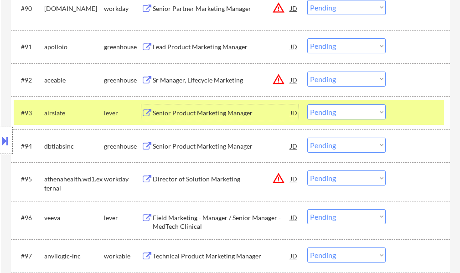
click at [416, 107] on div at bounding box center [419, 112] width 40 height 16
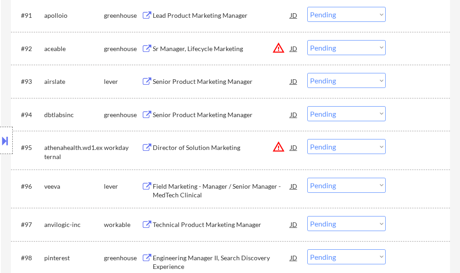
scroll to position [3621, 0]
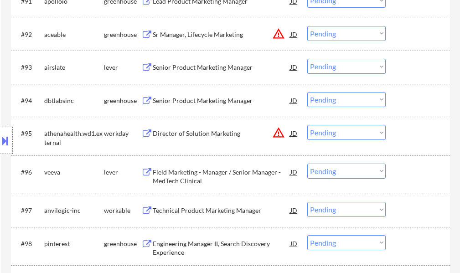
click at [164, 98] on div "Senior Product Marketing Manager" at bounding box center [222, 100] width 138 height 9
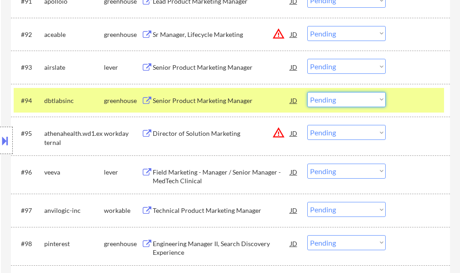
click at [330, 99] on select "Choose an option... Pending Applied Excluded (Questions) Excluded (Expired) Exc…" at bounding box center [346, 99] width 78 height 15
click at [307, 92] on select "Choose an option... Pending Applied Excluded (Questions) Excluded (Expired) Exc…" at bounding box center [346, 99] width 78 height 15
click at [407, 99] on div at bounding box center [419, 100] width 40 height 16
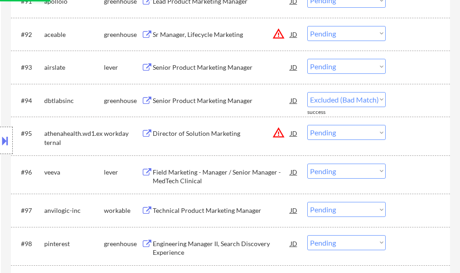
select select ""pending""
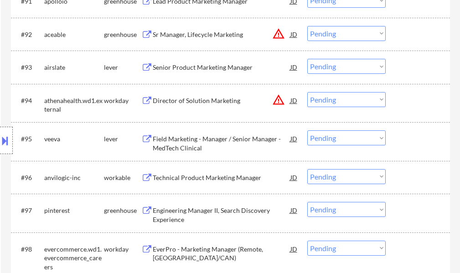
click at [191, 139] on div "Field Marketing - Manager / Senior Manager - MedTech Clinical" at bounding box center [222, 143] width 138 height 18
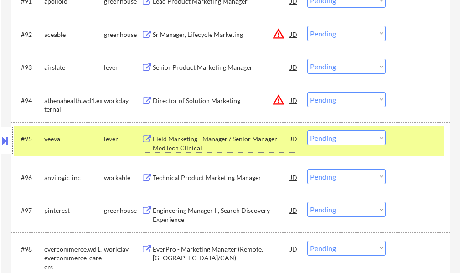
click at [402, 136] on div at bounding box center [419, 138] width 40 height 16
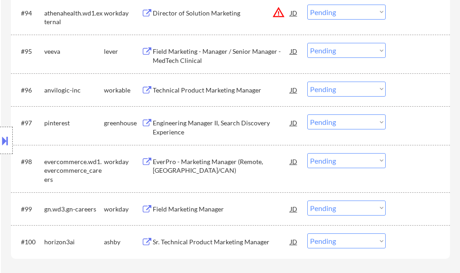
scroll to position [3712, 0]
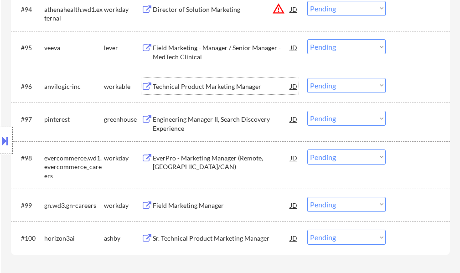
click at [190, 84] on div "Technical Product Marketing Manager" at bounding box center [222, 86] width 138 height 9
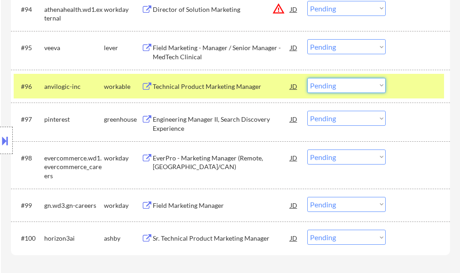
click at [315, 87] on select "Choose an option... Pending Applied Excluded (Questions) Excluded (Expired) Exc…" at bounding box center [346, 85] width 78 height 15
click at [307, 78] on select "Choose an option... Pending Applied Excluded (Questions) Excluded (Expired) Exc…" at bounding box center [346, 85] width 78 height 15
click at [411, 85] on div at bounding box center [419, 86] width 40 height 16
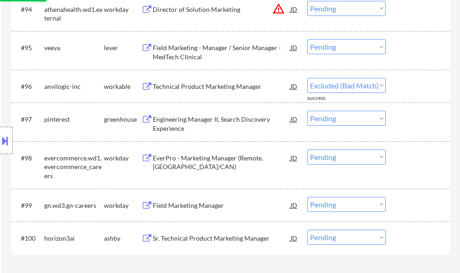
select select ""pending""
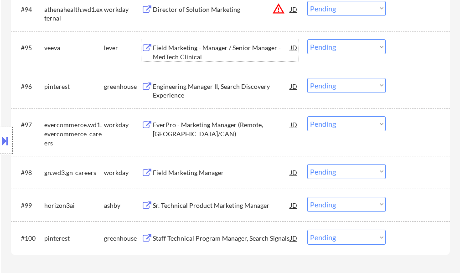
click at [219, 58] on div "Field Marketing - Manager / Senior Manager - MedTech Clinical" at bounding box center [222, 52] width 138 height 18
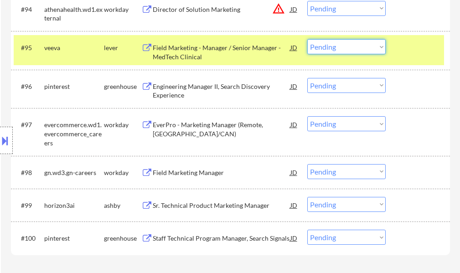
click at [327, 49] on select "Choose an option... Pending Applied Excluded (Questions) Excluded (Expired) Exc…" at bounding box center [346, 46] width 78 height 15
click at [307, 39] on select "Choose an option... Pending Applied Excluded (Questions) Excluded (Expired) Exc…" at bounding box center [346, 46] width 78 height 15
click at [398, 48] on div "#95 veeva lever Field Marketing - Manager / Senior Manager - MedTech Clinical J…" at bounding box center [229, 50] width 430 height 30
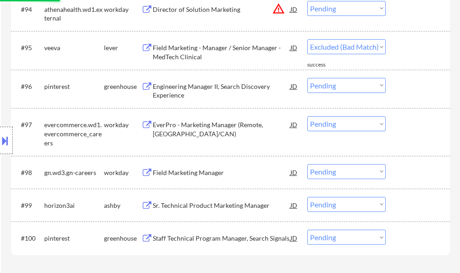
select select ""pending""
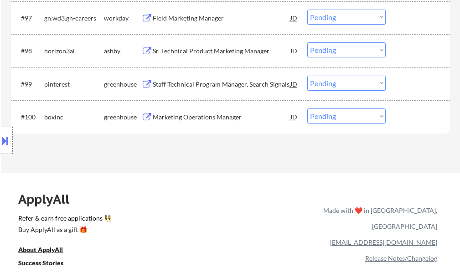
scroll to position [3849, 0]
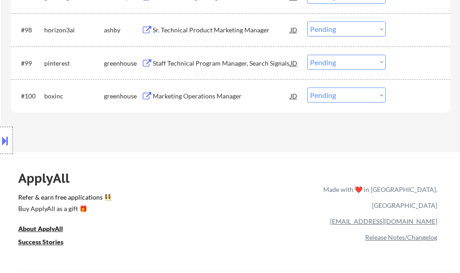
click at [211, 30] on div "Sr. Technical Product Marketing Manager" at bounding box center [222, 30] width 138 height 9
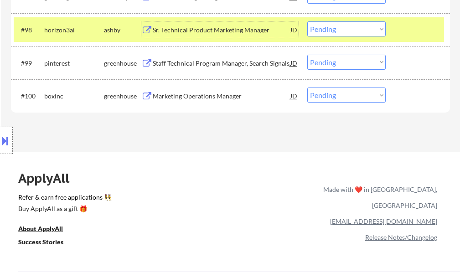
click at [318, 28] on select "Choose an option... Pending Applied Excluded (Questions) Excluded (Expired) Exc…" at bounding box center [346, 28] width 78 height 15
click at [307, 21] on select "Choose an option... Pending Applied Excluded (Questions) Excluded (Expired) Exc…" at bounding box center [346, 28] width 78 height 15
click at [413, 31] on div at bounding box center [419, 29] width 40 height 16
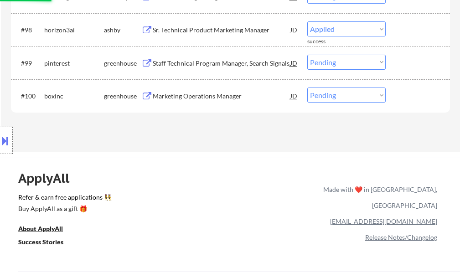
select select ""pending""
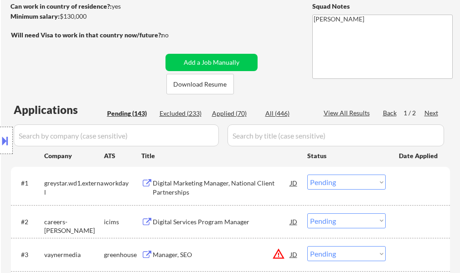
scroll to position [102, 0]
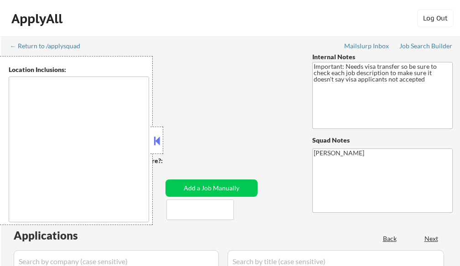
select select ""pending""
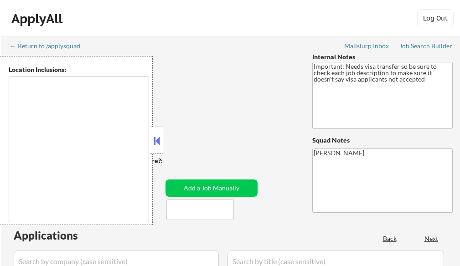
select select ""pending""
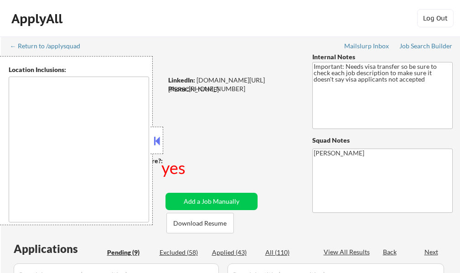
type textarea "[GEOGRAPHIC_DATA], [GEOGRAPHIC_DATA] [GEOGRAPHIC_DATA], [GEOGRAPHIC_DATA] [GEOG…"
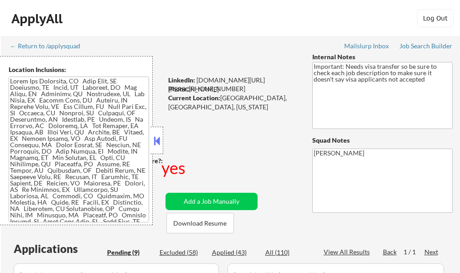
click at [163, 141] on div at bounding box center [156, 140] width 13 height 27
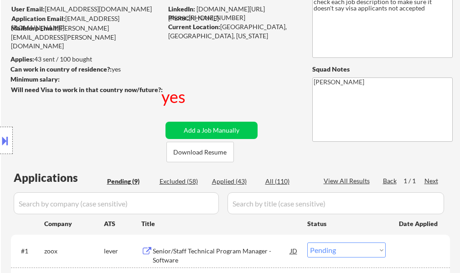
scroll to position [182, 0]
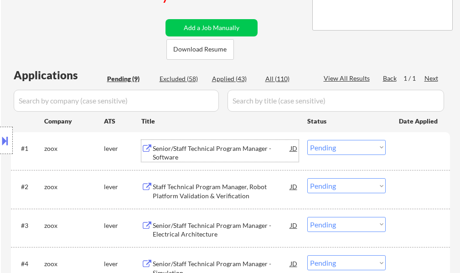
click at [185, 155] on div "Senior/Staff Technical Program Manager - Software" at bounding box center [222, 153] width 138 height 18
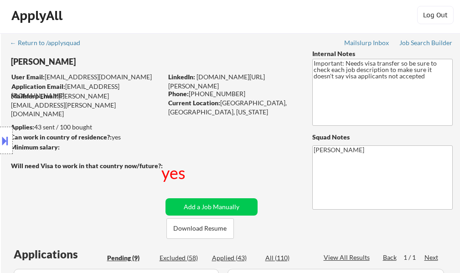
scroll to position [0, 0]
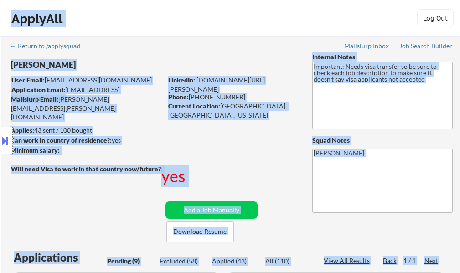
drag, startPoint x: 200, startPoint y: 174, endPoint x: 161, endPoint y: 171, distance: 38.9
click at [161, 171] on body "← Return to /applysquad Mailslurp Inbox Job Search Builder AjitPal Singh User E…" at bounding box center [230, 136] width 460 height 273
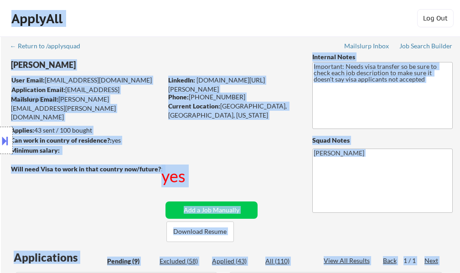
drag, startPoint x: 193, startPoint y: 175, endPoint x: 162, endPoint y: 173, distance: 31.1
click at [162, 173] on body "← Return to /applysquad Mailslurp Inbox Job Search Builder AjitPal Singh User E…" at bounding box center [230, 136] width 460 height 273
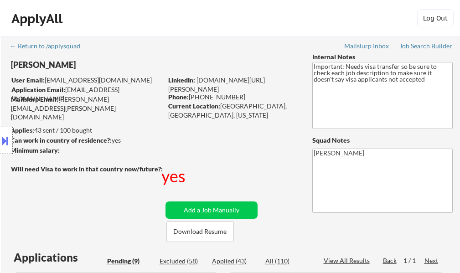
drag, startPoint x: 164, startPoint y: 181, endPoint x: 185, endPoint y: 178, distance: 21.7
click at [185, 178] on div "yes" at bounding box center [174, 175] width 26 height 23
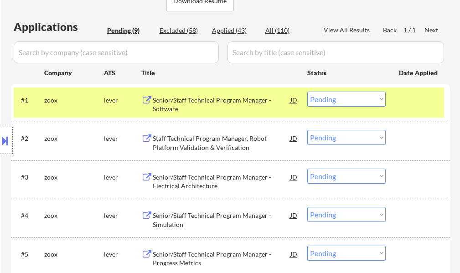
scroll to position [228, 0]
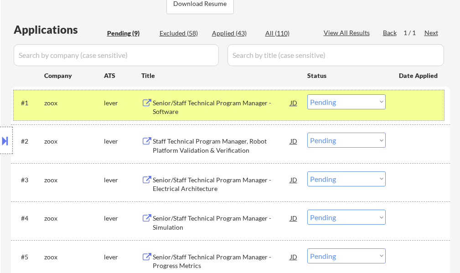
click at [411, 99] on div at bounding box center [419, 102] width 40 height 16
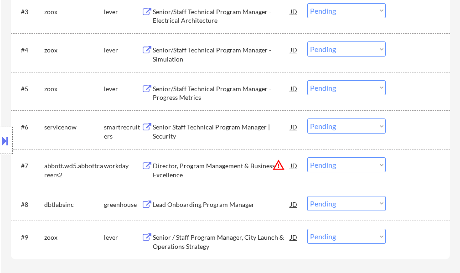
scroll to position [410, 0]
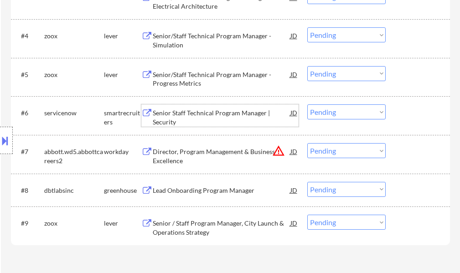
click at [165, 116] on div "Senior Staff Technical Program Manager | Security" at bounding box center [222, 117] width 138 height 18
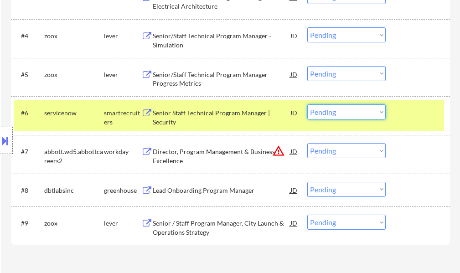
click at [329, 115] on select "Choose an option... Pending Applied Excluded (Questions) Excluded (Expired) Exc…" at bounding box center [346, 111] width 78 height 15
click at [307, 104] on select "Choose an option... Pending Applied Excluded (Questions) Excluded (Expired) Exc…" at bounding box center [346, 111] width 78 height 15
select select ""pending""
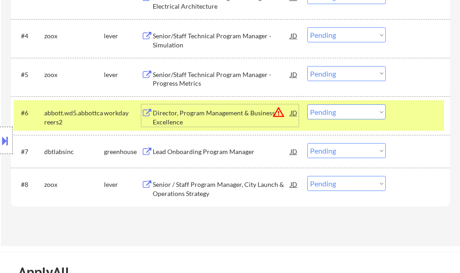
click at [241, 110] on div "Director, Program Management & Business Excellence" at bounding box center [222, 117] width 138 height 18
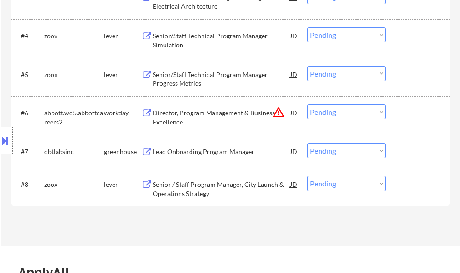
click at [2, 142] on button at bounding box center [5, 140] width 10 height 15
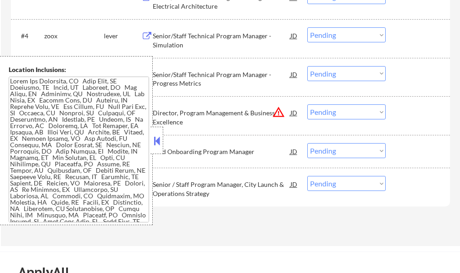
click at [152, 138] on button at bounding box center [157, 141] width 10 height 14
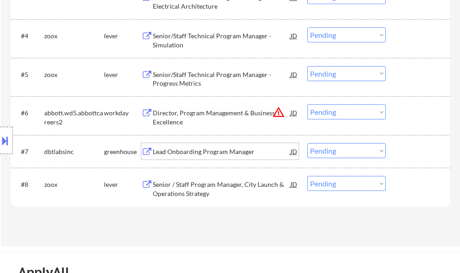
click at [203, 151] on div "Lead Onboarding Program Manager" at bounding box center [222, 151] width 138 height 9
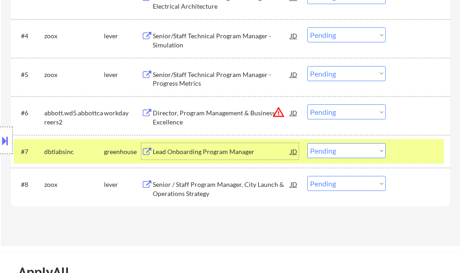
click at [355, 155] on select "Choose an option... Pending Applied Excluded (Questions) Excluded (Expired) Exc…" at bounding box center [346, 150] width 78 height 15
click at [307, 143] on select "Choose an option... Pending Applied Excluded (Questions) Excluded (Expired) Exc…" at bounding box center [346, 150] width 78 height 15
click at [406, 156] on div at bounding box center [419, 151] width 40 height 16
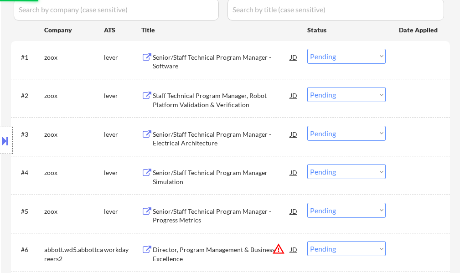
scroll to position [182, 0]
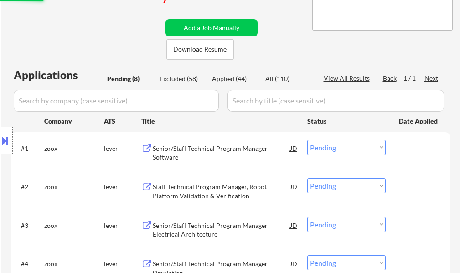
select select ""pending""
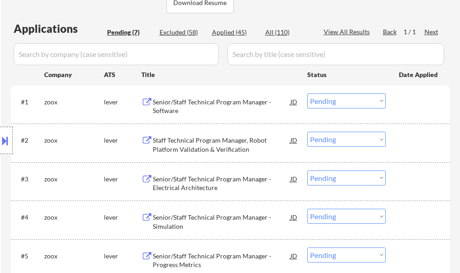
scroll to position [137, 0]
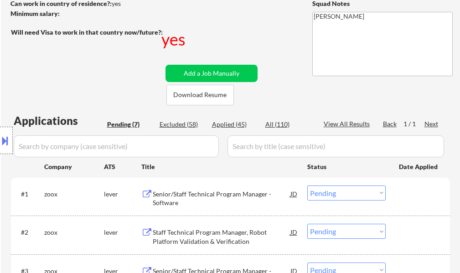
click at [235, 122] on div "Applied (45)" at bounding box center [235, 124] width 46 height 9
select select ""applied""
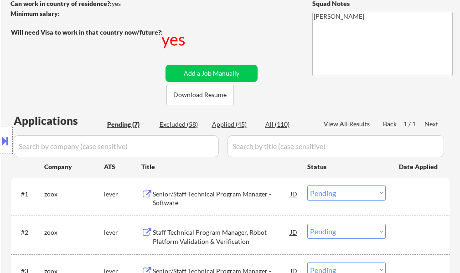
select select ""applied""
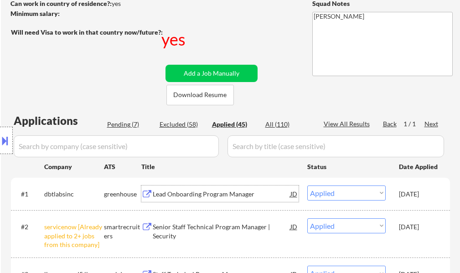
click at [177, 191] on div "Lead Onboarding Program Manager" at bounding box center [222, 194] width 138 height 9
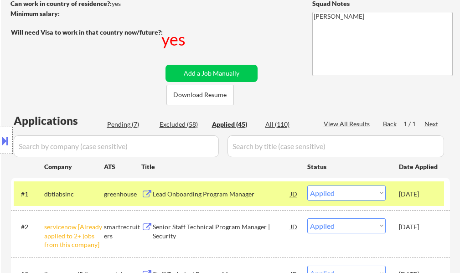
select select ""applied""
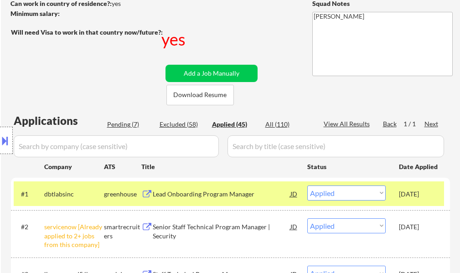
select select ""applied""
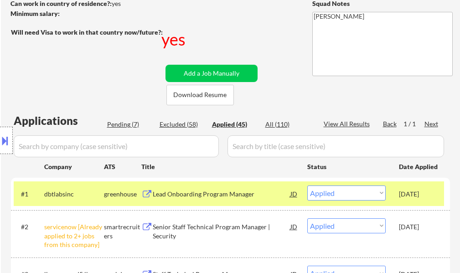
select select ""applied""
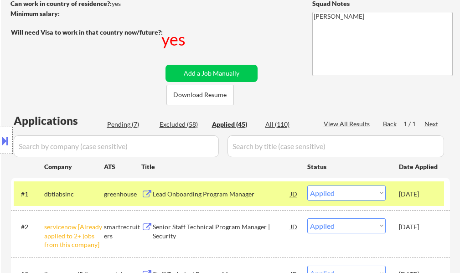
select select ""applied""
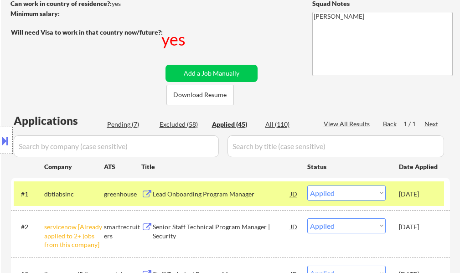
select select ""applied""
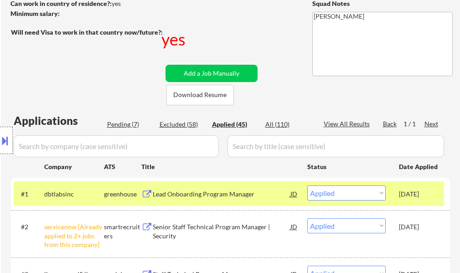
select select ""applied""
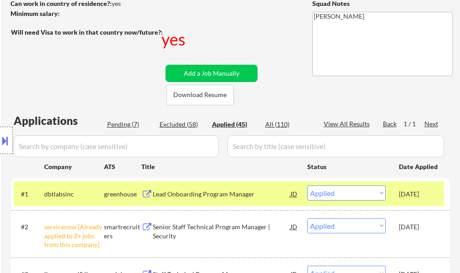
select select ""applied""
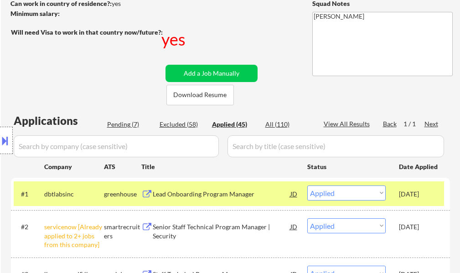
select select ""applied""
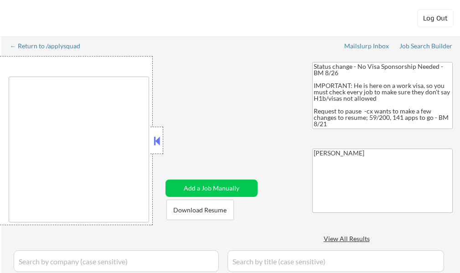
type textarea "[GEOGRAPHIC_DATA], [GEOGRAPHIC_DATA] [GEOGRAPHIC_DATA], [GEOGRAPHIC_DATA] [GEOG…"
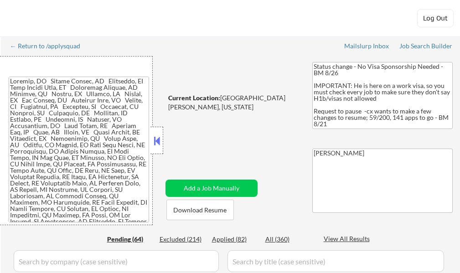
select select ""pending""
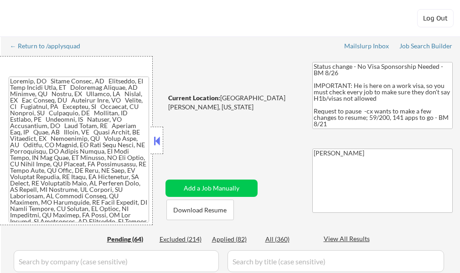
select select ""pending""
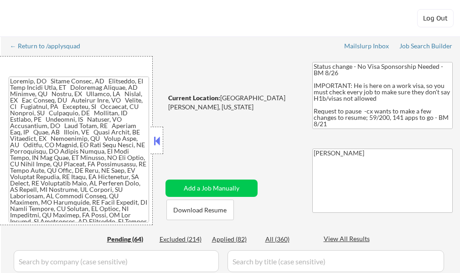
select select ""pending""
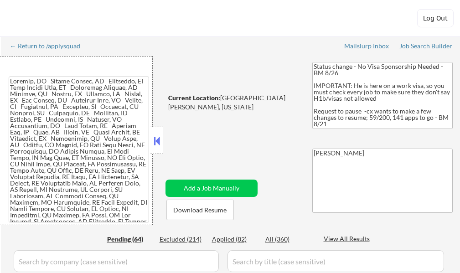
select select ""pending""
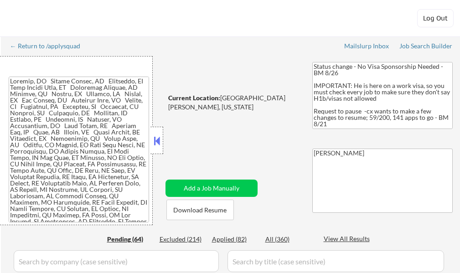
select select ""pending""
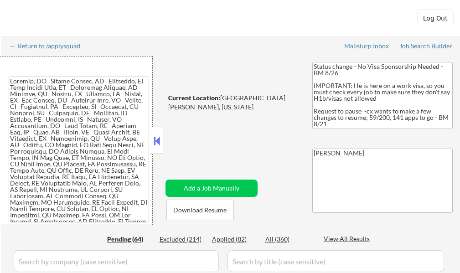
select select ""pending""
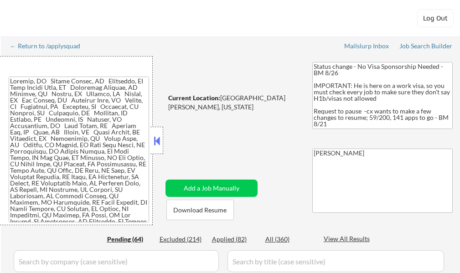
select select ""pending""
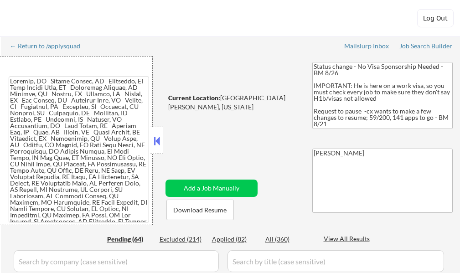
select select ""pending""
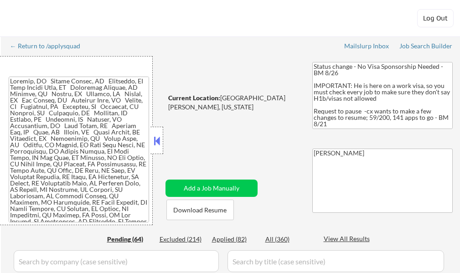
select select ""pending""
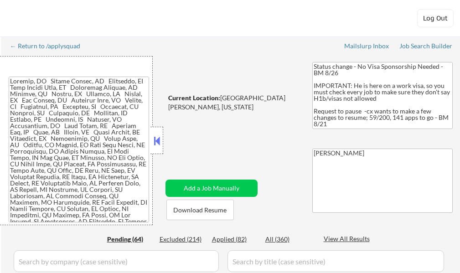
select select ""pending""
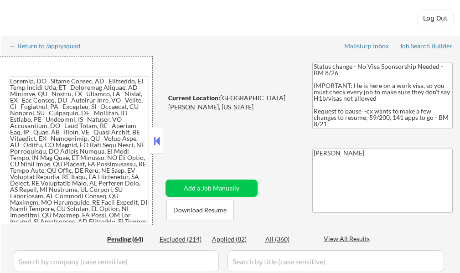
select select ""pending""
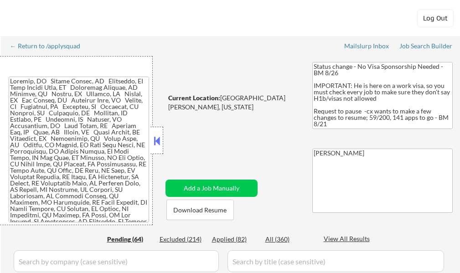
select select ""pending""
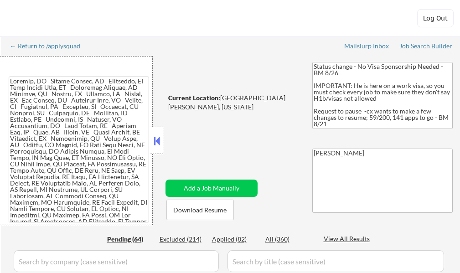
select select ""pending""
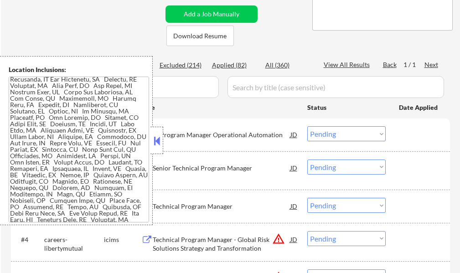
scroll to position [272, 0]
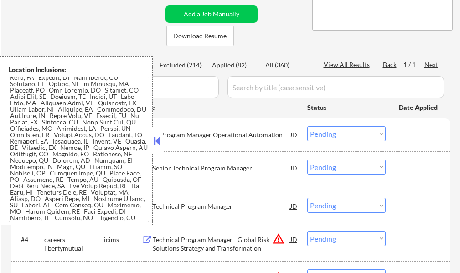
click at [154, 142] on button at bounding box center [157, 141] width 10 height 14
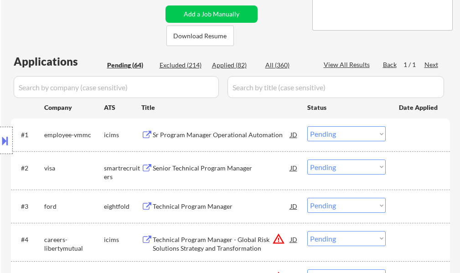
click at [177, 167] on div "Senior Technical Program Manager" at bounding box center [222, 168] width 138 height 9
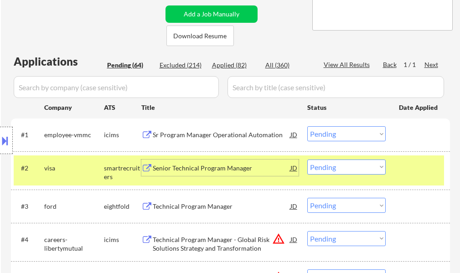
click at [5, 139] on button at bounding box center [5, 140] width 10 height 15
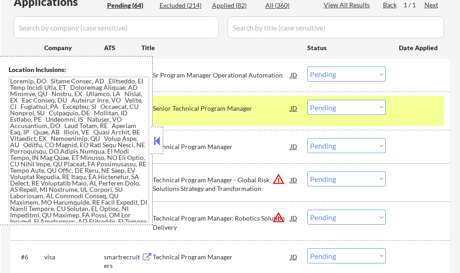
scroll to position [228, 0]
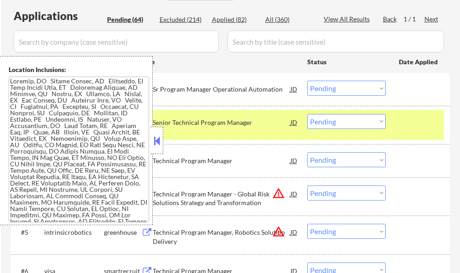
click at [157, 139] on button at bounding box center [157, 141] width 10 height 14
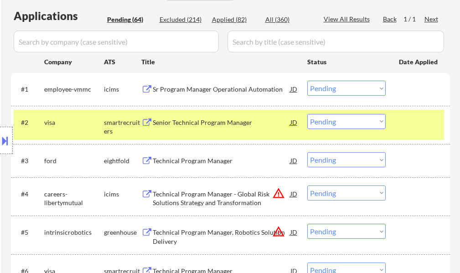
click at [333, 121] on select "Choose an option... Pending Applied Excluded (Questions) Excluded (Expired) Exc…" at bounding box center [346, 121] width 78 height 15
click at [307, 114] on select "Choose an option... Pending Applied Excluded (Questions) Excluded (Expired) Exc…" at bounding box center [346, 121] width 78 height 15
click at [418, 122] on div at bounding box center [419, 122] width 40 height 16
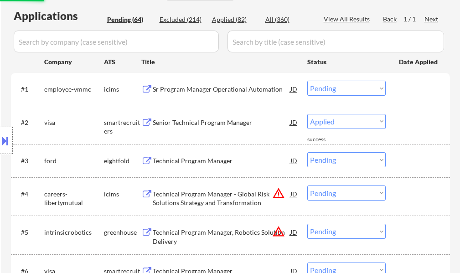
select select ""pending""
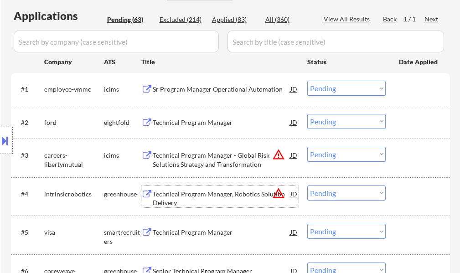
click at [207, 194] on div "Technical Program Manager, Robotics Solution Delivery" at bounding box center [222, 199] width 138 height 18
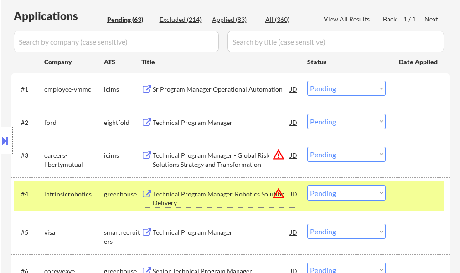
click at [317, 194] on select "Choose an option... Pending Applied Excluded (Questions) Excluded (Expired) Exc…" at bounding box center [346, 192] width 78 height 15
click at [307, 185] on select "Choose an option... Pending Applied Excluded (Questions) Excluded (Expired) Exc…" at bounding box center [346, 192] width 78 height 15
click at [400, 186] on div at bounding box center [419, 193] width 40 height 16
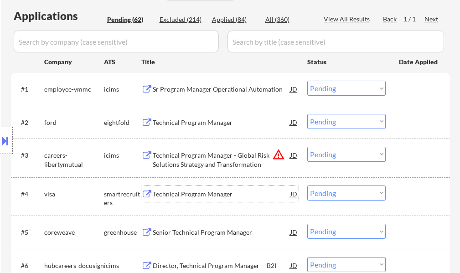
click at [174, 192] on div "Technical Program Manager" at bounding box center [222, 194] width 138 height 9
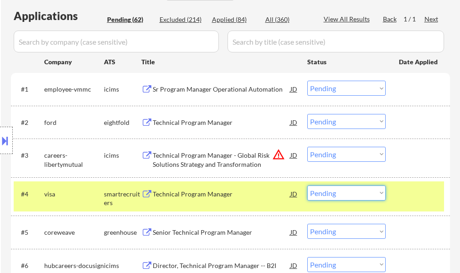
click at [317, 190] on select "Choose an option... Pending Applied Excluded (Questions) Excluded (Expired) Exc…" at bounding box center [346, 192] width 78 height 15
click at [307, 185] on select "Choose an option... Pending Applied Excluded (Questions) Excluded (Expired) Exc…" at bounding box center [346, 192] width 78 height 15
click at [406, 196] on div at bounding box center [419, 193] width 40 height 16
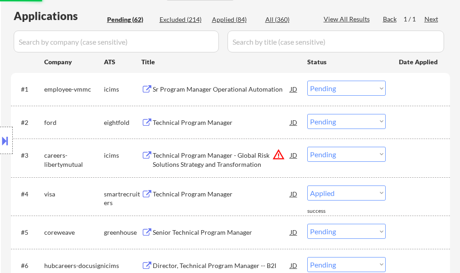
select select ""pending""
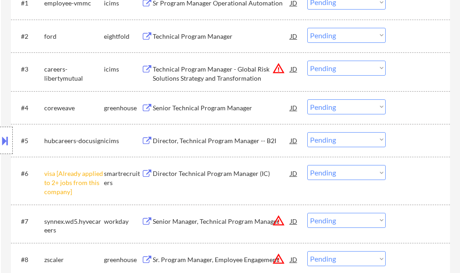
scroll to position [319, 0]
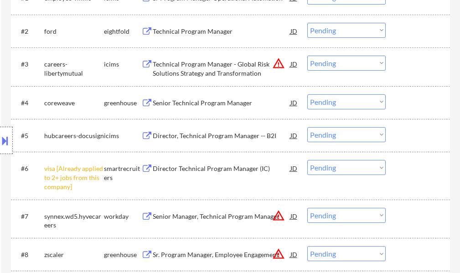
click at [346, 166] on select "Choose an option... Pending Applied Excluded (Questions) Excluded (Expired) Exc…" at bounding box center [346, 167] width 78 height 15
click at [307, 160] on select "Choose an option... Pending Applied Excluded (Questions) Excluded (Expired) Exc…" at bounding box center [346, 167] width 78 height 15
select select ""pending""
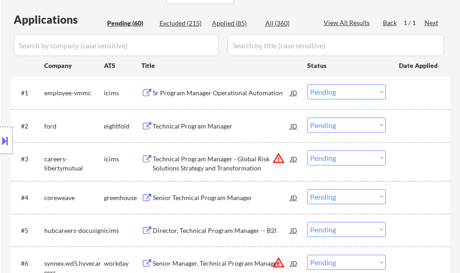
scroll to position [228, 0]
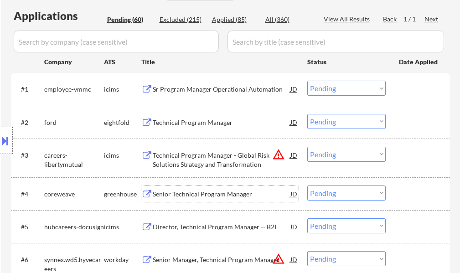
click at [208, 188] on div "Senior Technical Program Manager" at bounding box center [222, 193] width 138 height 16
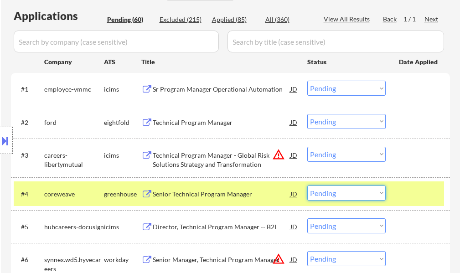
click at [329, 191] on select "Choose an option... Pending Applied Excluded (Questions) Excluded (Expired) Exc…" at bounding box center [346, 192] width 78 height 15
click at [307, 185] on select "Choose an option... Pending Applied Excluded (Questions) Excluded (Expired) Exc…" at bounding box center [346, 192] width 78 height 15
click at [408, 195] on div at bounding box center [419, 193] width 40 height 16
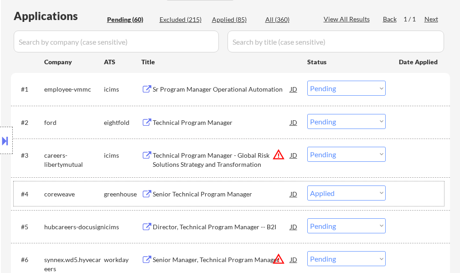
click at [407, 187] on div at bounding box center [419, 193] width 40 height 16
select select ""pending""
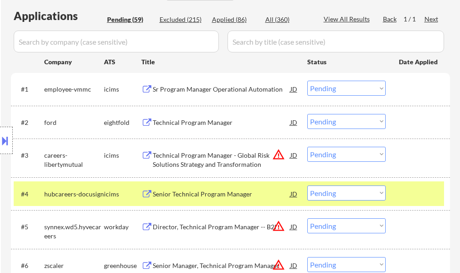
click at [407, 187] on div at bounding box center [419, 193] width 40 height 16
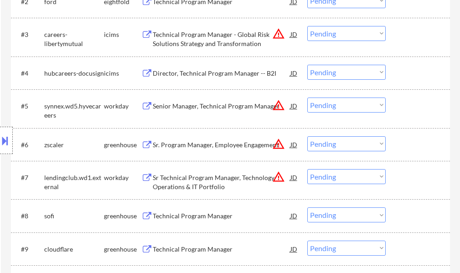
scroll to position [365, 0]
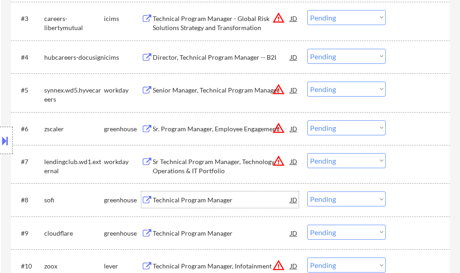
click at [182, 198] on div "Technical Program Manager" at bounding box center [222, 199] width 138 height 9
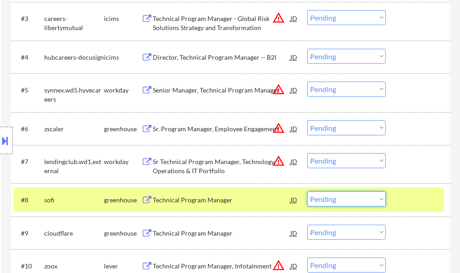
click at [346, 195] on select "Choose an option... Pending Applied Excluded (Questions) Excluded (Expired) Exc…" at bounding box center [346, 198] width 78 height 15
click at [307, 191] on select "Choose an option... Pending Applied Excluded (Questions) Excluded (Expired) Exc…" at bounding box center [346, 198] width 78 height 15
click at [414, 194] on div at bounding box center [419, 199] width 40 height 16
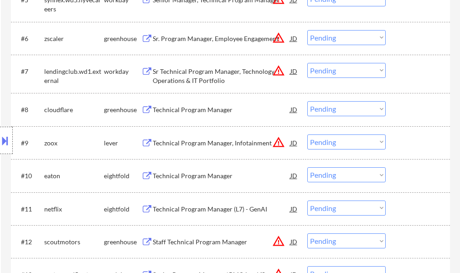
scroll to position [456, 0]
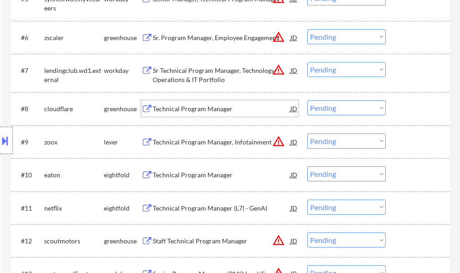
click at [177, 109] on div "Technical Program Manager" at bounding box center [222, 108] width 138 height 9
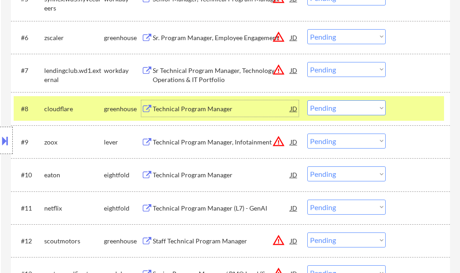
click at [340, 106] on select "Choose an option... Pending Applied Excluded (Questions) Excluded (Expired) Exc…" at bounding box center [346, 107] width 78 height 15
click at [307, 100] on select "Choose an option... Pending Applied Excluded (Questions) Excluded (Expired) Exc…" at bounding box center [346, 107] width 78 height 15
click at [402, 111] on div at bounding box center [419, 108] width 40 height 16
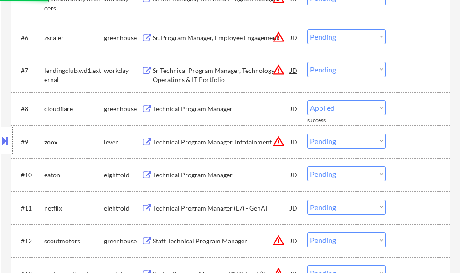
select select ""pending""
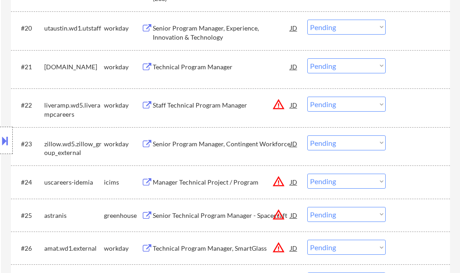
scroll to position [1002, 0]
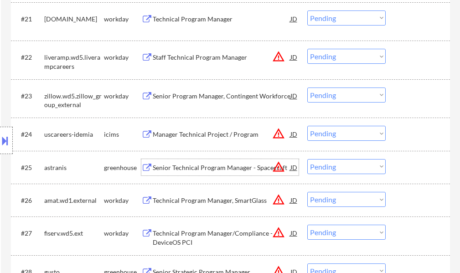
click at [189, 164] on div "Senior Technical Program Manager - Spacecraft" at bounding box center [222, 167] width 138 height 9
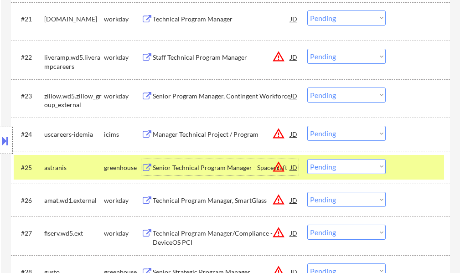
click at [404, 163] on div at bounding box center [419, 167] width 40 height 16
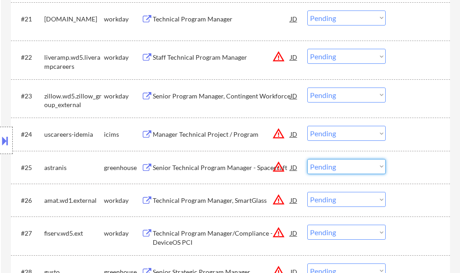
click at [334, 169] on select "Choose an option... Pending Applied Excluded (Questions) Excluded (Expired) Exc…" at bounding box center [346, 166] width 78 height 15
click at [307, 159] on select "Choose an option... Pending Applied Excluded (Questions) Excluded (Expired) Exc…" at bounding box center [346, 166] width 78 height 15
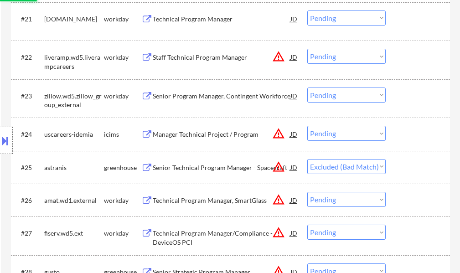
click at [399, 160] on div at bounding box center [419, 167] width 40 height 16
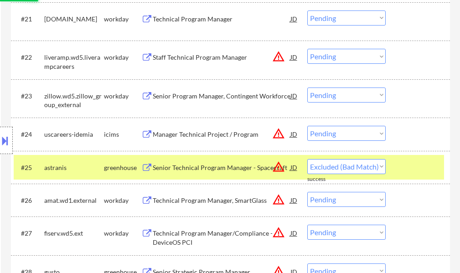
click at [399, 160] on div at bounding box center [419, 167] width 40 height 16
select select ""pending""
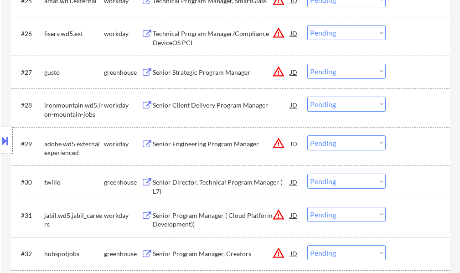
scroll to position [1185, 0]
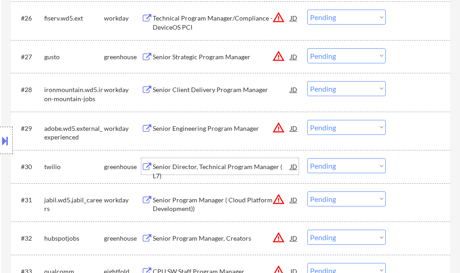
click at [257, 166] on div "Senior Director, Technical Program Manager ( L7)" at bounding box center [222, 171] width 138 height 18
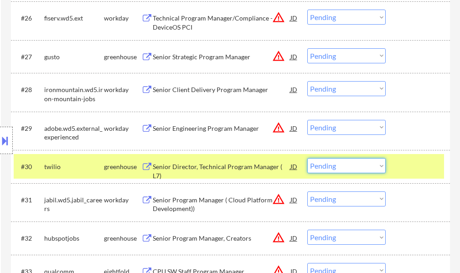
click at [336, 169] on select "Choose an option... Pending Applied Excluded (Questions) Excluded (Expired) Exc…" at bounding box center [346, 165] width 78 height 15
click at [307, 158] on select "Choose an option... Pending Applied Excluded (Questions) Excluded (Expired) Exc…" at bounding box center [346, 165] width 78 height 15
click at [407, 170] on div at bounding box center [419, 166] width 40 height 16
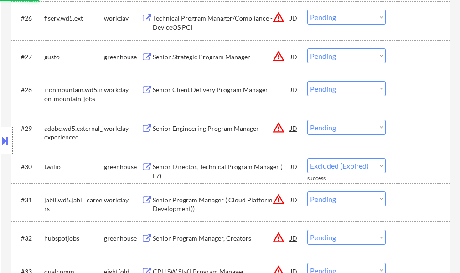
select select ""pending""
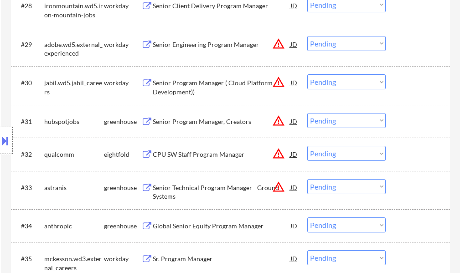
scroll to position [1321, 0]
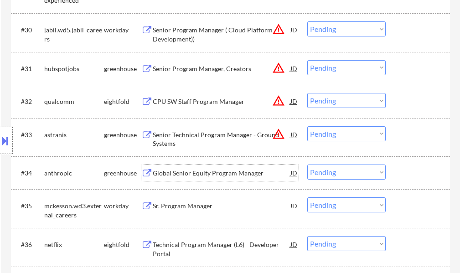
click at [228, 172] on div "Global Senior Equity Program Manager" at bounding box center [222, 173] width 138 height 9
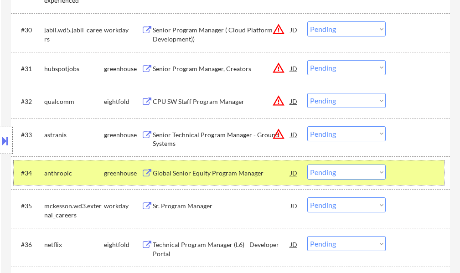
click at [400, 168] on div at bounding box center [419, 172] width 40 height 16
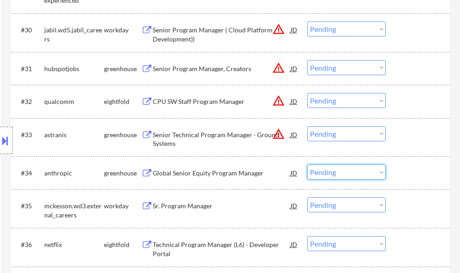
click at [336, 170] on select "Choose an option... Pending Applied Excluded (Questions) Excluded (Expired) Exc…" at bounding box center [346, 171] width 78 height 15
click at [307, 164] on select "Choose an option... Pending Applied Excluded (Questions) Excluded (Expired) Exc…" at bounding box center [346, 171] width 78 height 15
select select ""pending""
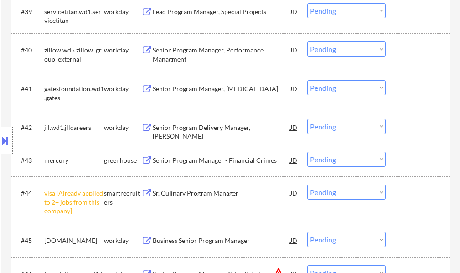
scroll to position [1686, 0]
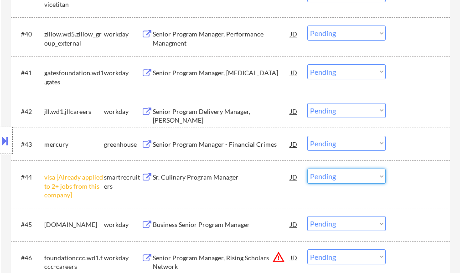
click at [322, 175] on select "Choose an option... Pending Applied Excluded (Questions) Excluded (Expired) Exc…" at bounding box center [346, 176] width 78 height 15
click at [307, 169] on select "Choose an option... Pending Applied Excluded (Questions) Excluded (Expired) Exc…" at bounding box center [346, 176] width 78 height 15
click at [403, 170] on div at bounding box center [419, 177] width 40 height 16
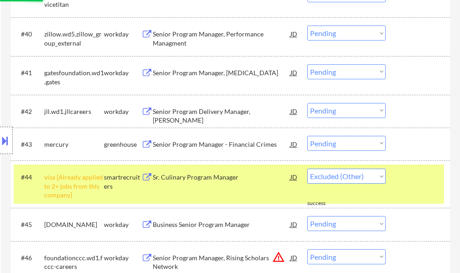
click at [403, 170] on div at bounding box center [419, 177] width 40 height 16
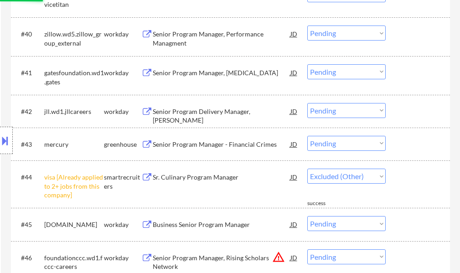
select select ""pending""
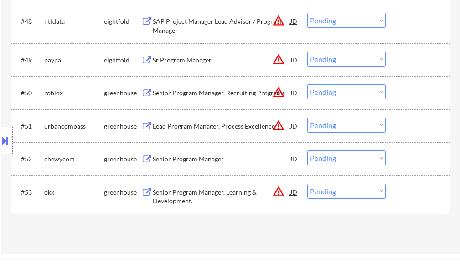
scroll to position [2005, 0]
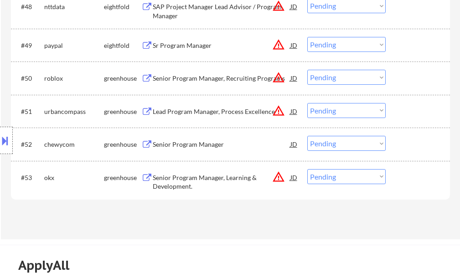
click at [195, 147] on div "Senior Program Manager" at bounding box center [222, 144] width 138 height 9
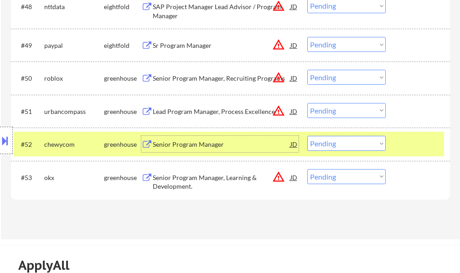
click at [314, 144] on select "Choose an option... Pending Applied Excluded (Questions) Excluded (Expired) Exc…" at bounding box center [346, 143] width 78 height 15
click at [307, 136] on select "Choose an option... Pending Applied Excluded (Questions) Excluded (Expired) Exc…" at bounding box center [346, 143] width 78 height 15
click at [410, 149] on div at bounding box center [419, 144] width 40 height 16
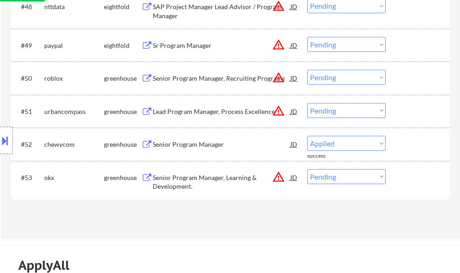
select select ""pending""
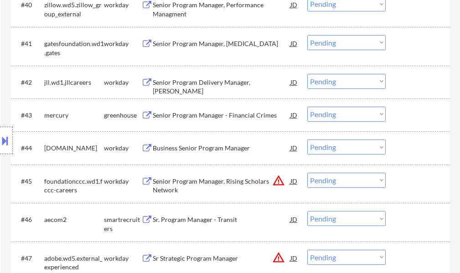
scroll to position [1732, 0]
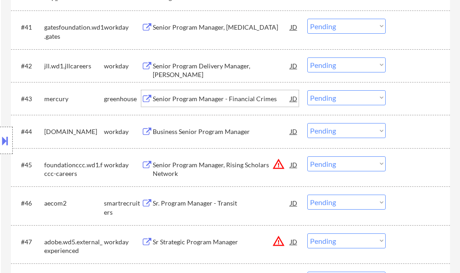
click at [237, 105] on div "Senior Program Manager - Financial Crimes" at bounding box center [222, 98] width 138 height 16
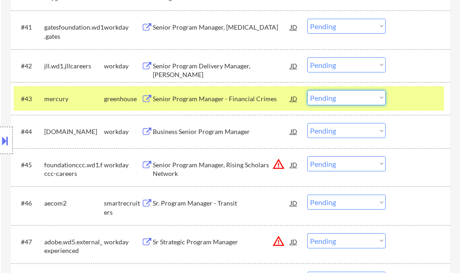
click at [329, 96] on select "Choose an option... Pending Applied Excluded (Questions) Excluded (Expired) Exc…" at bounding box center [346, 97] width 78 height 15
click at [307, 90] on select "Choose an option... Pending Applied Excluded (Questions) Excluded (Expired) Exc…" at bounding box center [346, 97] width 78 height 15
click at [426, 99] on div at bounding box center [419, 98] width 40 height 16
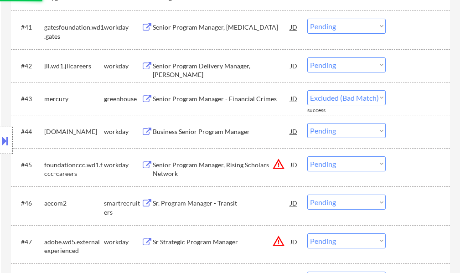
select select ""pending""
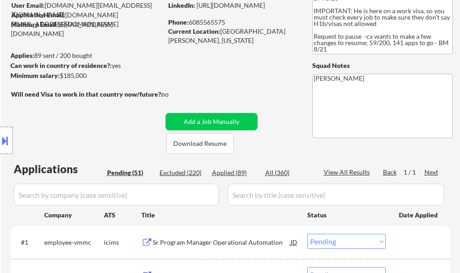
scroll to position [0, 0]
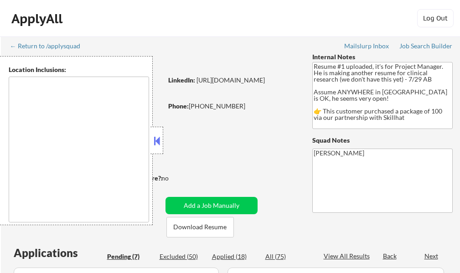
type textarea "country:CA"
select select ""pending""
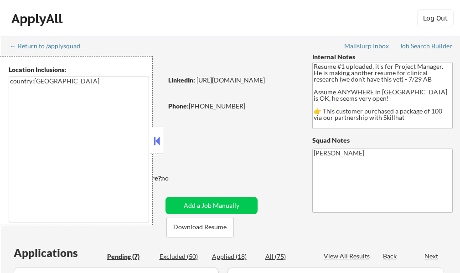
select select ""pending""
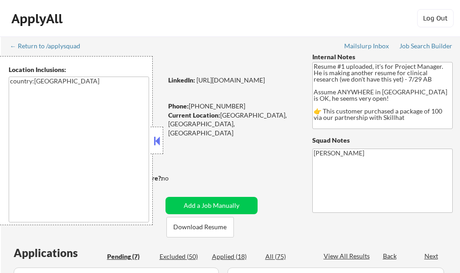
click at [147, 141] on textarea "country:CA" at bounding box center [79, 150] width 140 height 146
click at [155, 140] on button at bounding box center [157, 141] width 10 height 14
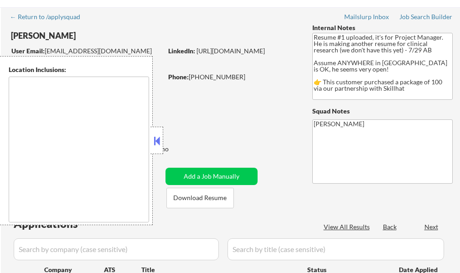
scroll to position [46, 0]
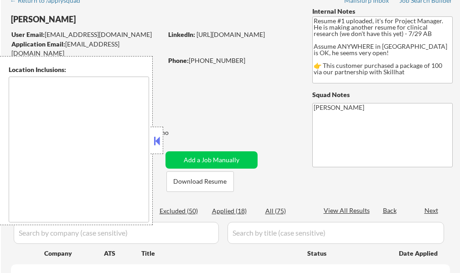
select select ""pending""
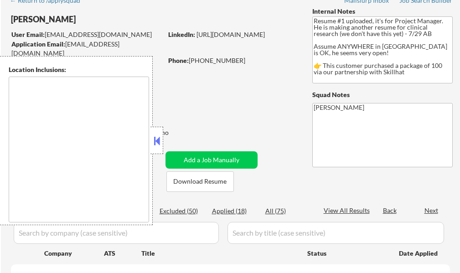
select select ""pending""
type textarea "country:[GEOGRAPHIC_DATA]"
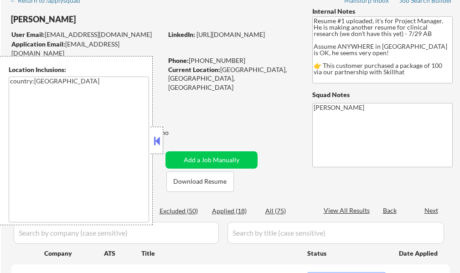
click at [153, 134] on button at bounding box center [157, 141] width 10 height 14
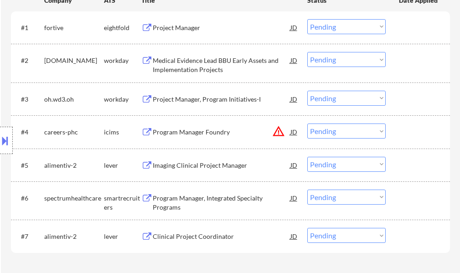
scroll to position [319, 0]
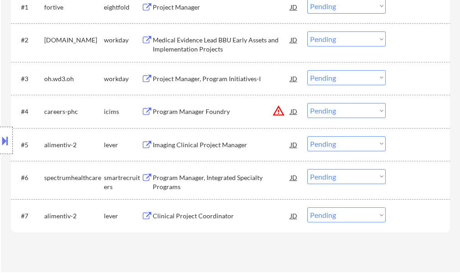
click at [195, 211] on div "Clinical Project Coordinator" at bounding box center [222, 215] width 138 height 9
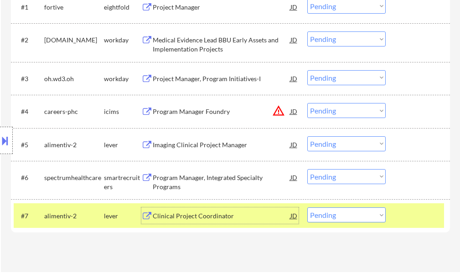
click at [415, 208] on div at bounding box center [419, 215] width 40 height 16
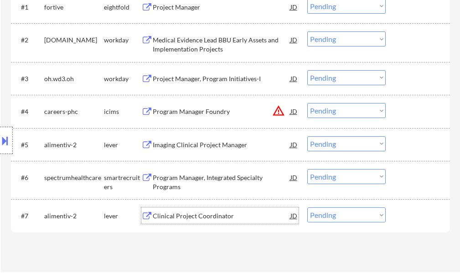
click at [208, 215] on div "Clinical Project Coordinator" at bounding box center [222, 215] width 138 height 9
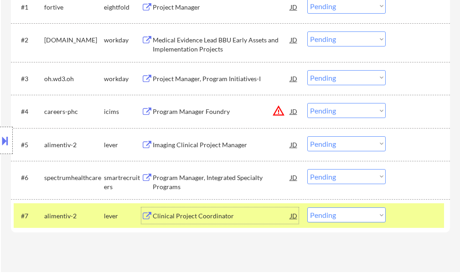
click at [333, 215] on select "Choose an option... Pending Applied Excluded (Questions) Excluded (Expired) Exc…" at bounding box center [346, 214] width 78 height 15
select select ""applied""
click at [307, 207] on select "Choose an option... Pending Applied Excluded (Questions) Excluded (Expired) Exc…" at bounding box center [346, 214] width 78 height 15
click at [396, 210] on div "#7 alimentiv-2 lever Clinical Project Coordinator JD Choose an option... Pendin…" at bounding box center [229, 215] width 430 height 25
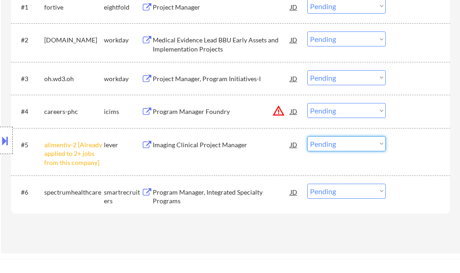
click at [343, 141] on select "Choose an option... Pending Applied Excluded (Questions) Excluded (Expired) Exc…" at bounding box center [346, 143] width 78 height 15
click at [307, 136] on select "Choose an option... Pending Applied Excluded (Questions) Excluded (Expired) Exc…" at bounding box center [346, 143] width 78 height 15
select select ""pending""
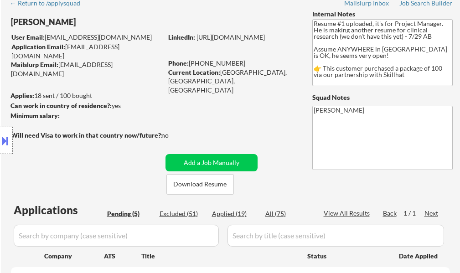
scroll to position [0, 0]
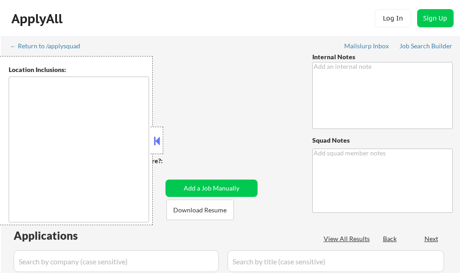
type textarea "👉 This customer purchased a package of 100 via our partnership with Skillhat"
type textarea "[PERSON_NAME]"
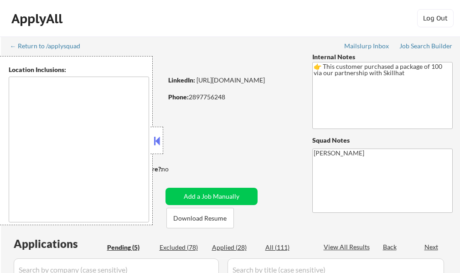
select select ""pending""
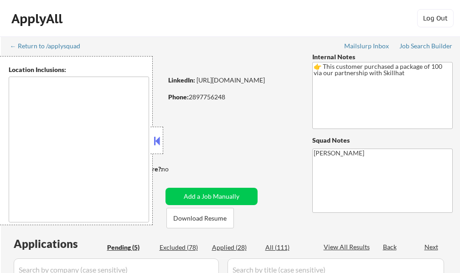
type textarea "[GEOGRAPHIC_DATA], ON [GEOGRAPHIC_DATA], ON [GEOGRAPHIC_DATA], ON [GEOGRAPHIC_D…"
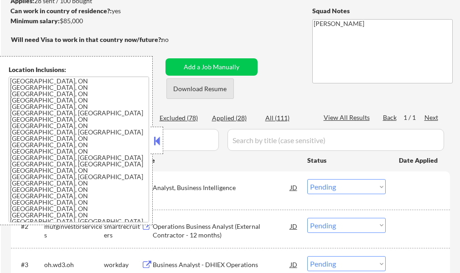
scroll to position [182, 0]
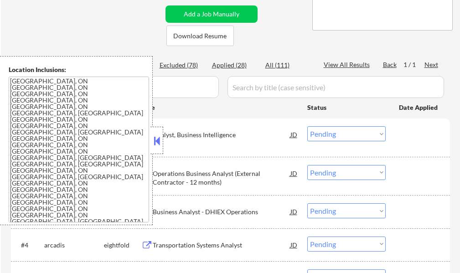
click at [153, 143] on button at bounding box center [157, 141] width 10 height 14
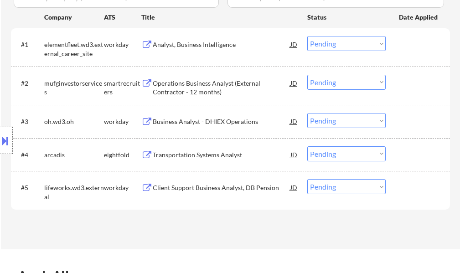
scroll to position [273, 0]
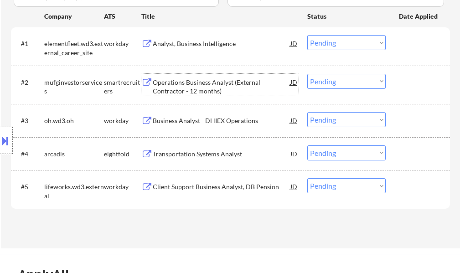
click at [190, 82] on div "Operations Business Analyst (External Contractor - 12 months)" at bounding box center [222, 87] width 138 height 18
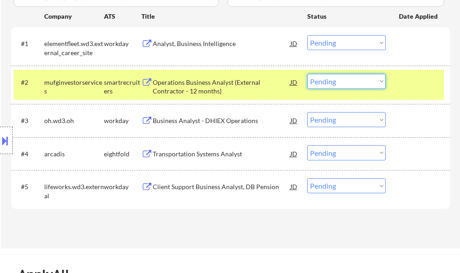
click at [369, 80] on select "Choose an option... Pending Applied Excluded (Questions) Excluded (Expired) Exc…" at bounding box center [346, 81] width 78 height 15
click at [307, 74] on select "Choose an option... Pending Applied Excluded (Questions) Excluded (Expired) Exc…" at bounding box center [346, 81] width 78 height 15
click at [409, 81] on div at bounding box center [419, 82] width 40 height 16
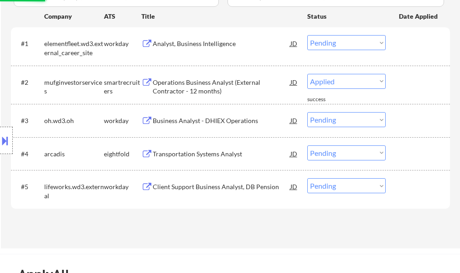
select select ""pending""
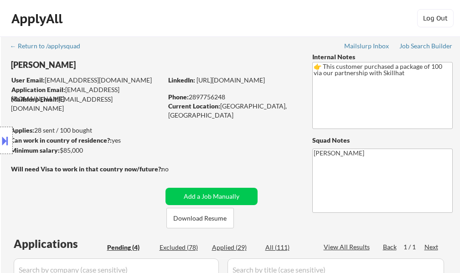
scroll to position [182, 0]
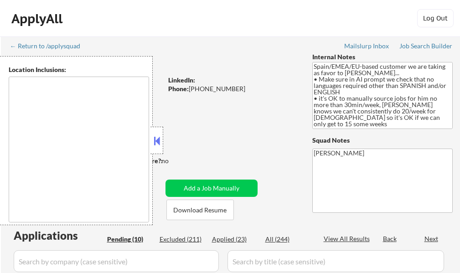
select select ""pending""
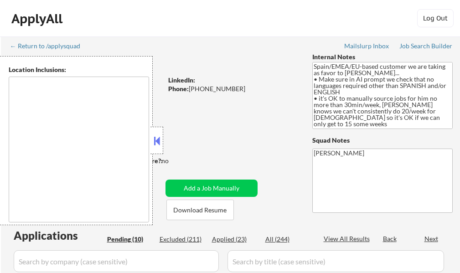
select select ""pending""
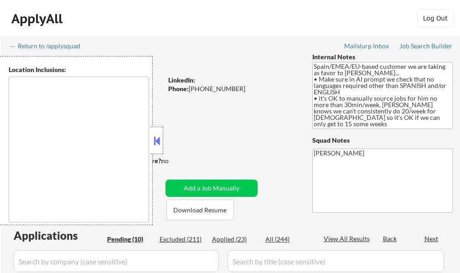
type textarea "It seems there is a misunderstanding in the input. "EMEA" is not a specific geo…"
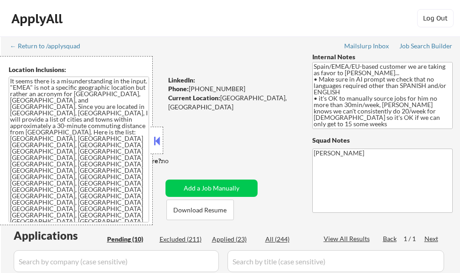
click at [156, 143] on button at bounding box center [157, 141] width 10 height 14
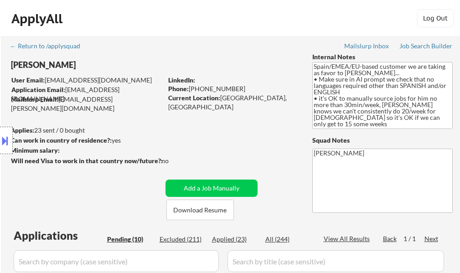
click at [8, 136] on button at bounding box center [5, 140] width 10 height 15
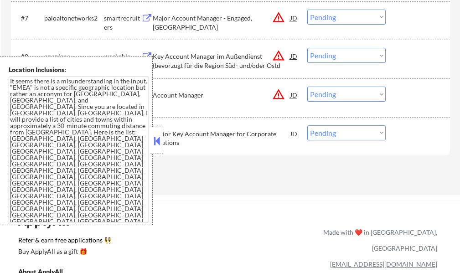
scroll to position [501, 0]
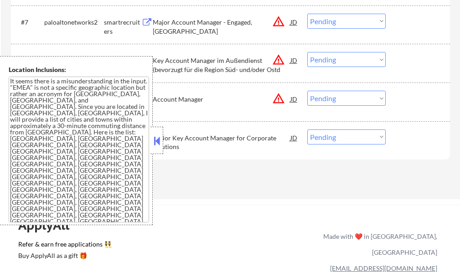
click at [153, 141] on button at bounding box center [157, 141] width 10 height 14
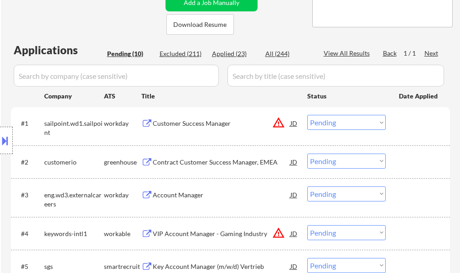
scroll to position [182, 0]
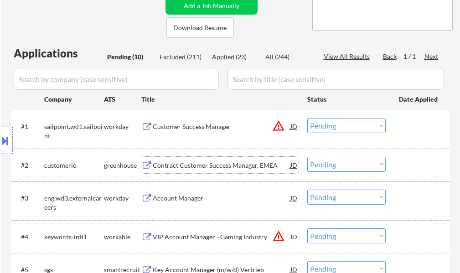
click at [226, 161] on div "Contract Customer Success Manager, EMEA" at bounding box center [222, 165] width 138 height 9
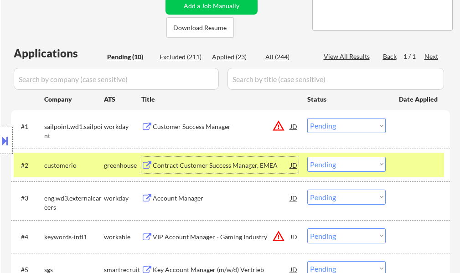
click at [397, 161] on div "#2 customerio greenhouse Contract Customer Success Manager, EMEA JD Choose an o…" at bounding box center [229, 165] width 430 height 25
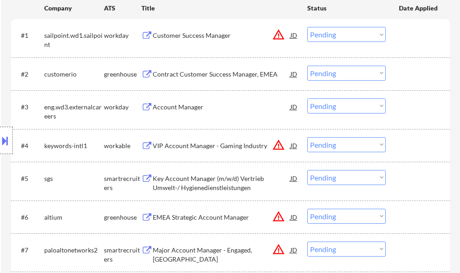
scroll to position [319, 0]
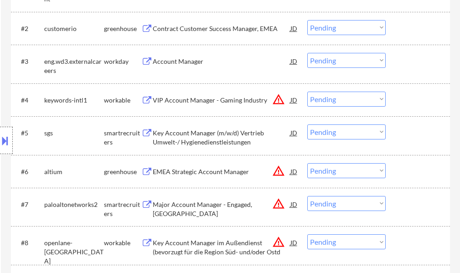
click at [210, 133] on div "Key Account Manager (m/w/d) Vertrieb Umwelt-/ Hygienedienstleistungen" at bounding box center [222, 138] width 138 height 18
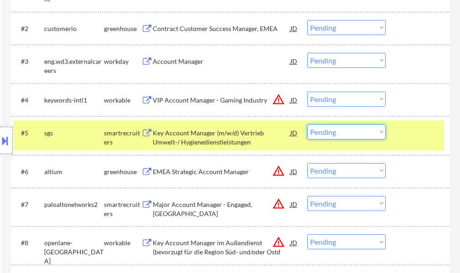
click at [329, 137] on select "Choose an option... Pending Applied Excluded (Questions) Excluded (Expired) Exc…" at bounding box center [346, 131] width 78 height 15
click at [307, 124] on select "Choose an option... Pending Applied Excluded (Questions) Excluded (Expired) Exc…" at bounding box center [346, 131] width 78 height 15
click at [408, 128] on div at bounding box center [419, 132] width 40 height 16
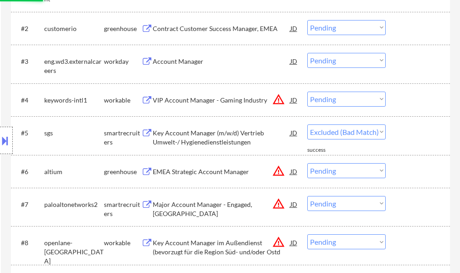
select select ""pending""
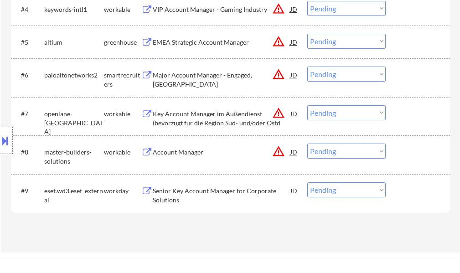
scroll to position [410, 0]
click at [171, 154] on div "Account Manager" at bounding box center [222, 151] width 138 height 9
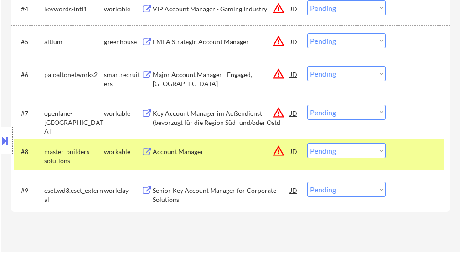
click at [332, 149] on select "Choose an option... Pending Applied Excluded (Questions) Excluded (Expired) Exc…" at bounding box center [346, 150] width 78 height 15
click at [307, 143] on select "Choose an option... Pending Applied Excluded (Questions) Excluded (Expired) Exc…" at bounding box center [346, 150] width 78 height 15
click at [406, 148] on div at bounding box center [419, 151] width 40 height 16
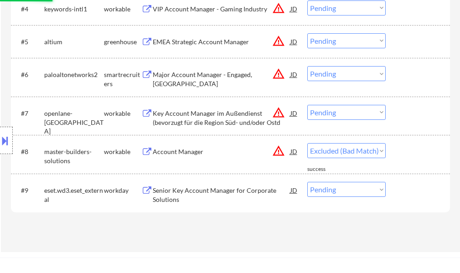
select select ""pending""
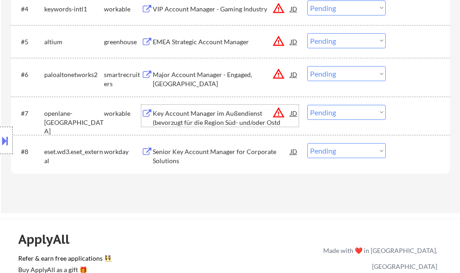
click at [207, 122] on div "Key Account Manager im Außendienst (bevorzugt für die Region Süd- und/oder Ostd" at bounding box center [222, 118] width 138 height 18
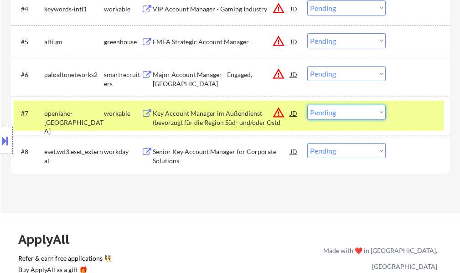
click at [331, 107] on select "Choose an option... Pending Applied Excluded (Questions) Excluded (Expired) Exc…" at bounding box center [346, 112] width 78 height 15
click at [307, 105] on select "Choose an option... Pending Applied Excluded (Questions) Excluded (Expired) Exc…" at bounding box center [346, 112] width 78 height 15
click at [410, 111] on div at bounding box center [419, 113] width 40 height 16
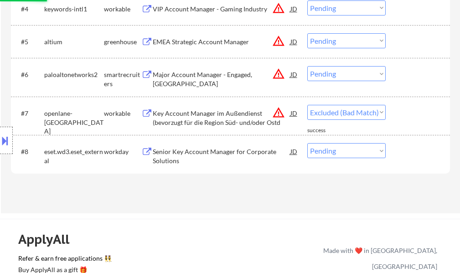
select select ""pending""
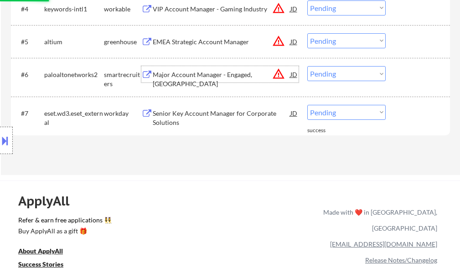
click at [204, 78] on div "Major Account Manager - Engaged, North-West" at bounding box center [222, 79] width 138 height 18
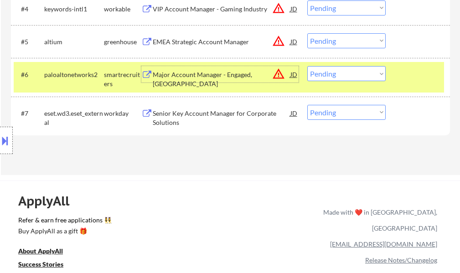
click at [337, 76] on select "Choose an option... Pending Applied Excluded (Questions) Excluded (Expired) Exc…" at bounding box center [346, 73] width 78 height 15
click at [307, 66] on select "Choose an option... Pending Applied Excluded (Questions) Excluded (Expired) Exc…" at bounding box center [346, 73] width 78 height 15
click at [394, 73] on div "#6 paloaltonetworks2 smartrecruiters Major Account Manager - Engaged, North-Wes…" at bounding box center [229, 77] width 430 height 30
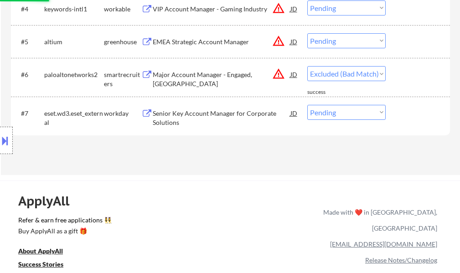
select select ""pending""
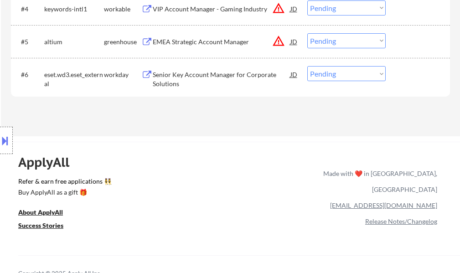
click at [175, 45] on div "EMEA Strategic Account Manager" at bounding box center [222, 41] width 138 height 9
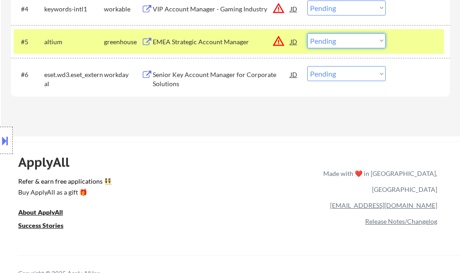
click at [340, 44] on select "Choose an option... Pending Applied Excluded (Questions) Excluded (Expired) Exc…" at bounding box center [346, 40] width 78 height 15
click at [307, 33] on select "Choose an option... Pending Applied Excluded (Questions) Excluded (Expired) Exc…" at bounding box center [346, 40] width 78 height 15
click at [404, 41] on div at bounding box center [419, 41] width 40 height 16
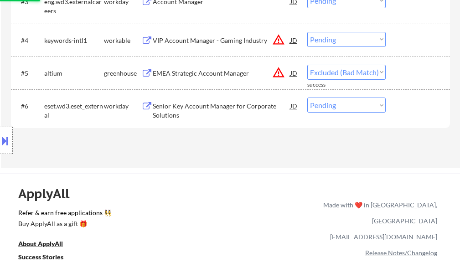
scroll to position [365, 0]
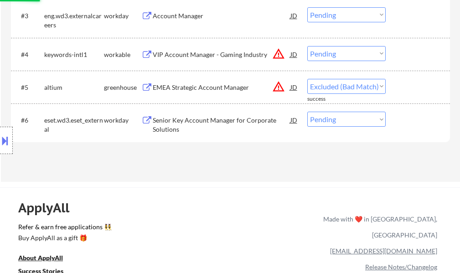
select select ""pending""
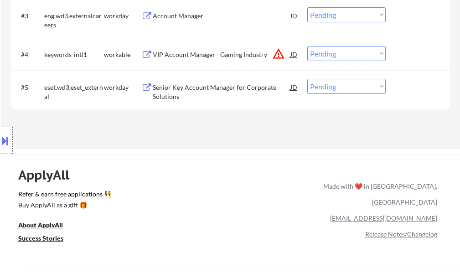
click at [197, 54] on div "VIP Account Manager - Gaming Industry" at bounding box center [222, 54] width 138 height 9
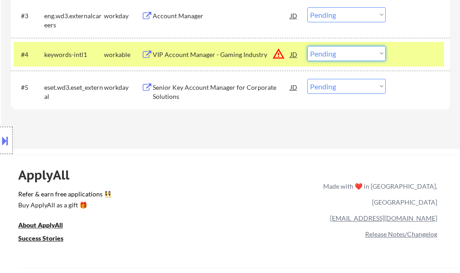
click at [332, 56] on select "Choose an option... Pending Applied Excluded (Questions) Excluded (Expired) Exc…" at bounding box center [346, 53] width 78 height 15
click at [307, 46] on select "Choose an option... Pending Applied Excluded (Questions) Excluded (Expired) Exc…" at bounding box center [346, 53] width 78 height 15
click at [409, 46] on div at bounding box center [419, 54] width 40 height 16
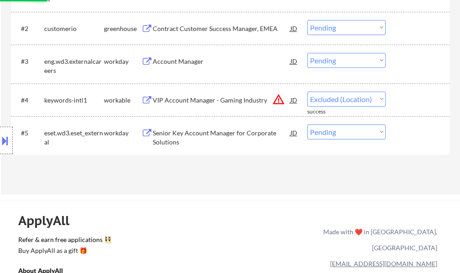
select select ""pending""
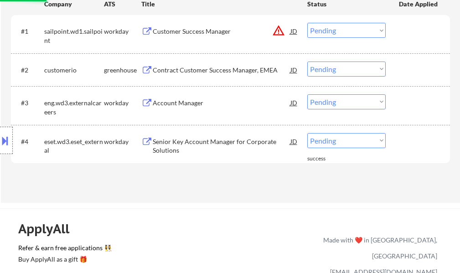
scroll to position [228, 0]
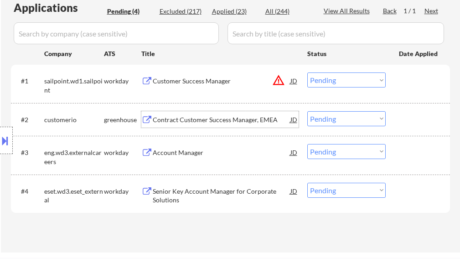
click at [218, 116] on div "Contract Customer Success Manager, EMEA" at bounding box center [222, 119] width 138 height 9
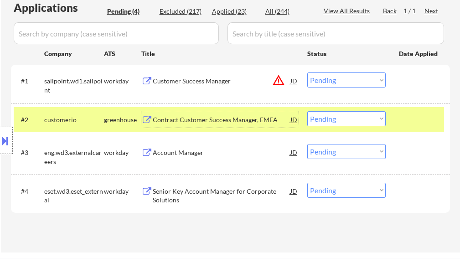
click at [337, 120] on select "Choose an option... Pending Applied Excluded (Questions) Excluded (Expired) Exc…" at bounding box center [346, 118] width 78 height 15
click at [307, 111] on select "Choose an option... Pending Applied Excluded (Questions) Excluded (Expired) Exc…" at bounding box center [346, 118] width 78 height 15
click at [417, 122] on div at bounding box center [419, 119] width 40 height 16
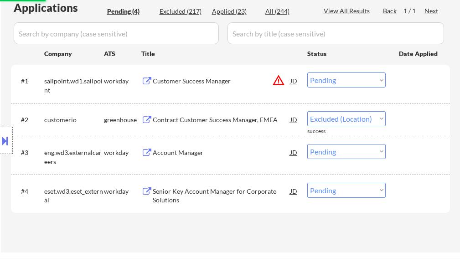
select select ""pending""
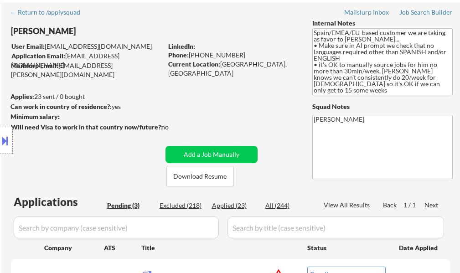
scroll to position [137, 0]
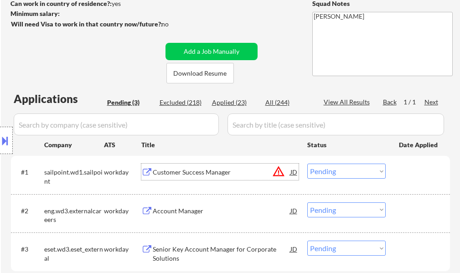
click at [215, 175] on div "Customer Success Manager" at bounding box center [222, 172] width 138 height 9
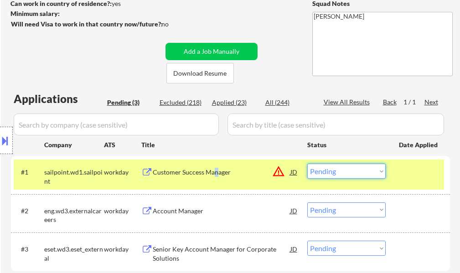
click at [355, 172] on select "Choose an option... Pending Applied Excluded (Questions) Excluded (Expired) Exc…" at bounding box center [346, 171] width 78 height 15
click at [307, 164] on select "Choose an option... Pending Applied Excluded (Questions) Excluded (Expired) Exc…" at bounding box center [346, 171] width 78 height 15
click at [404, 175] on div at bounding box center [419, 172] width 40 height 16
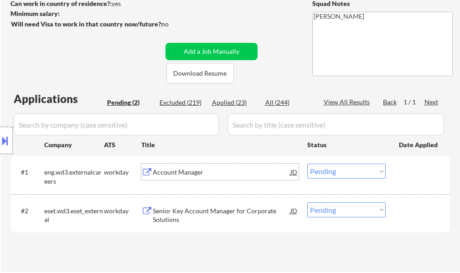
click at [180, 175] on div "Account Manager" at bounding box center [222, 172] width 138 height 9
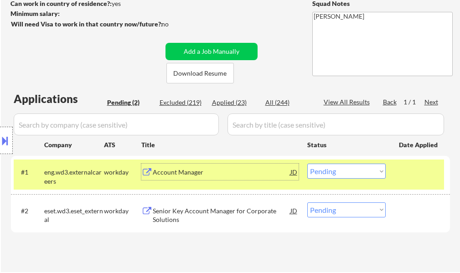
click at [339, 174] on select "Choose an option... Pending Applied Excluded (Questions) Excluded (Expired) Exc…" at bounding box center [346, 171] width 78 height 15
click at [307, 164] on select "Choose an option... Pending Applied Excluded (Questions) Excluded (Expired) Exc…" at bounding box center [346, 171] width 78 height 15
click at [401, 180] on div "#1 eng.wd3.externalcareers workday Account Manager JD warning_amber Choose an o…" at bounding box center [229, 174] width 430 height 30
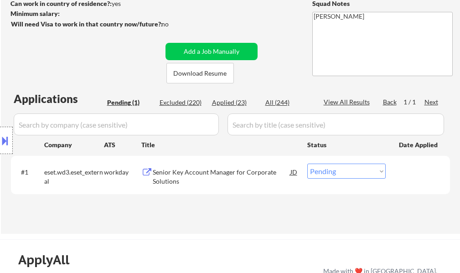
click at [192, 173] on div "Senior Key Account Manager for Corporate Solutions" at bounding box center [222, 177] width 138 height 18
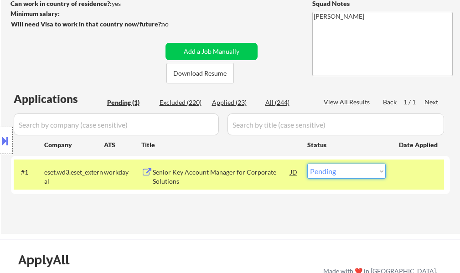
click at [346, 171] on select "Choose an option... Pending Applied Excluded (Questions) Excluded (Expired) Exc…" at bounding box center [346, 171] width 78 height 15
select select ""excluded__bad_match_""
click at [307, 164] on select "Choose an option... Pending Applied Excluded (Questions) Excluded (Expired) Exc…" at bounding box center [346, 171] width 78 height 15
click at [403, 168] on div at bounding box center [419, 172] width 40 height 16
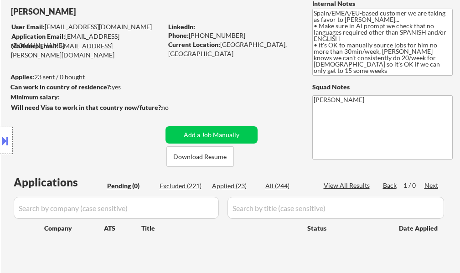
scroll to position [46, 0]
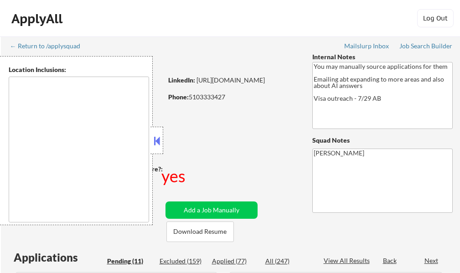
select select ""pending""
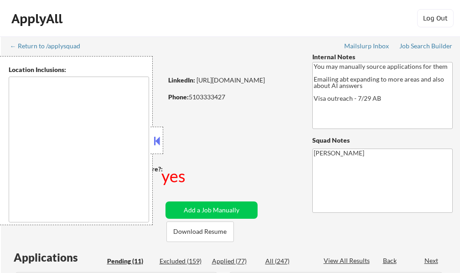
select select ""pending""
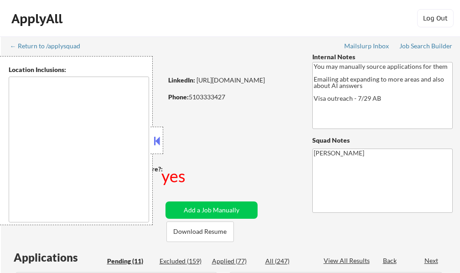
select select ""pending""
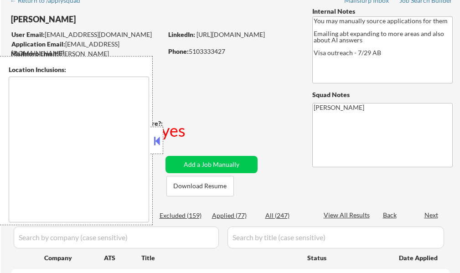
type textarea "country:[GEOGRAPHIC_DATA]"
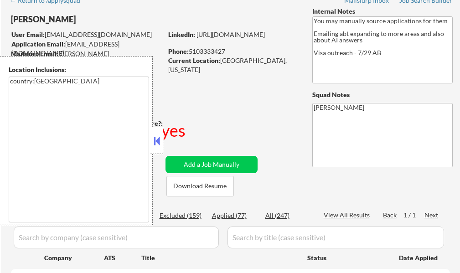
click at [156, 135] on button at bounding box center [157, 141] width 10 height 14
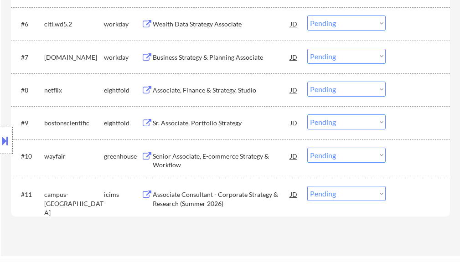
scroll to position [501, 0]
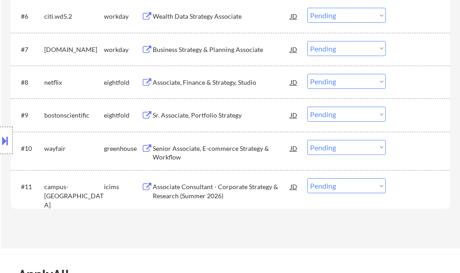
click at [198, 151] on div "Senior Associate, E-commerce Strategy & Workflow" at bounding box center [222, 153] width 138 height 18
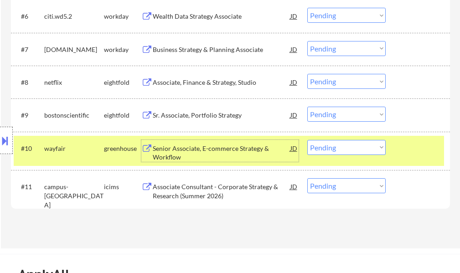
click at [328, 146] on select "Choose an option... Pending Applied Excluded (Questions) Excluded (Expired) Exc…" at bounding box center [346, 147] width 78 height 15
click at [307, 140] on select "Choose an option... Pending Applied Excluded (Questions) Excluded (Expired) Exc…" at bounding box center [346, 147] width 78 height 15
click at [406, 157] on div "#10 wayfair greenhouse Senior Associate, E-commerce Strategy & Workflow JD Choo…" at bounding box center [229, 151] width 430 height 30
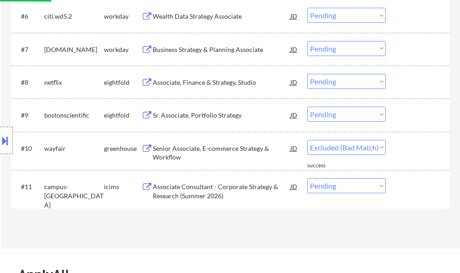
select select ""pending""
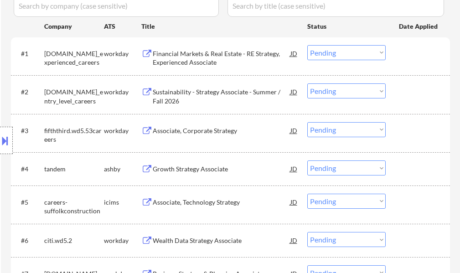
scroll to position [273, 0]
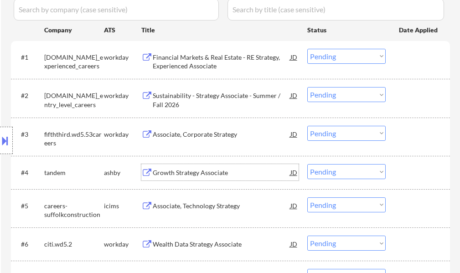
click at [213, 170] on div "Growth Strategy Associate" at bounding box center [222, 172] width 138 height 9
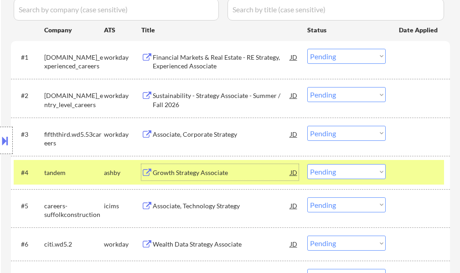
click at [9, 136] on button at bounding box center [5, 140] width 10 height 15
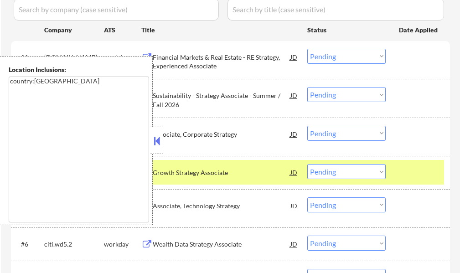
click at [158, 142] on button at bounding box center [157, 141] width 10 height 14
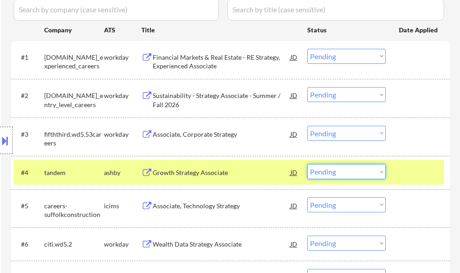
click at [363, 173] on select "Choose an option... Pending Applied Excluded (Questions) Excluded (Expired) Exc…" at bounding box center [346, 171] width 78 height 15
click at [307, 164] on select "Choose an option... Pending Applied Excluded (Questions) Excluded (Expired) Exc…" at bounding box center [346, 171] width 78 height 15
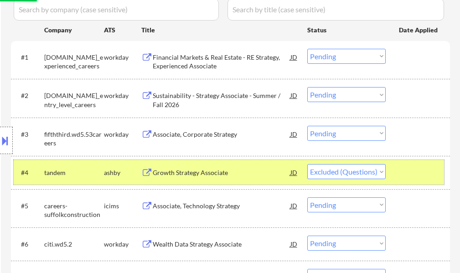
click at [421, 163] on div "#4 tandem [PERSON_NAME] Growth Strategy Associate JD Choose an option... Pendin…" at bounding box center [229, 172] width 430 height 25
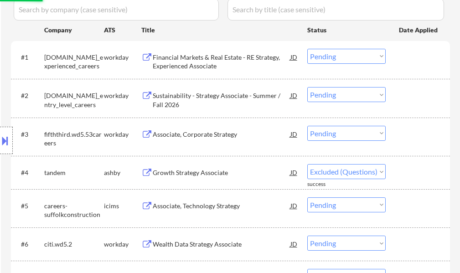
select select ""pending""
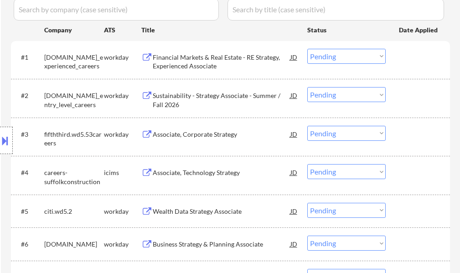
scroll to position [228, 0]
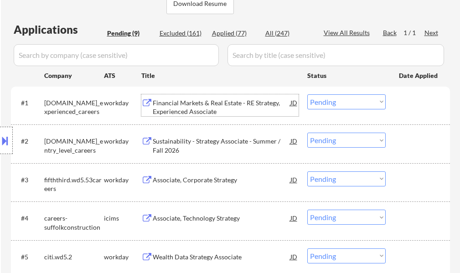
click at [189, 110] on div "Financial Markets & Real Estate - RE Strategy, Experienced Associate" at bounding box center [222, 107] width 138 height 18
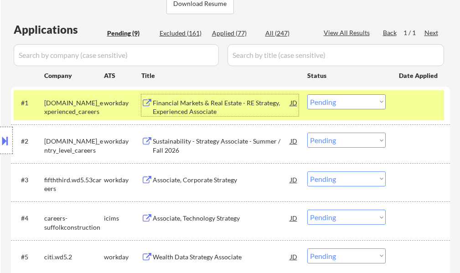
click at [346, 98] on select "Choose an option... Pending Applied Excluded (Questions) Excluded (Expired) Exc…" at bounding box center [346, 101] width 78 height 15
click at [307, 94] on select "Choose an option... Pending Applied Excluded (Questions) Excluded (Expired) Exc…" at bounding box center [346, 101] width 78 height 15
click at [423, 104] on div at bounding box center [419, 102] width 40 height 16
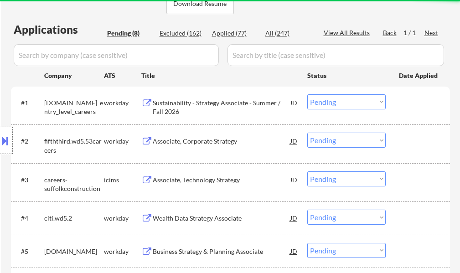
click at [202, 101] on div "Sustainability - Strategy Associate - Summer / Fall 2026" at bounding box center [222, 107] width 138 height 18
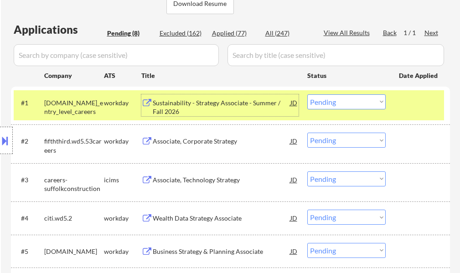
click at [333, 101] on select "Choose an option... Pending Applied Excluded (Questions) Excluded (Expired) Exc…" at bounding box center [346, 101] width 78 height 15
click at [307, 94] on select "Choose an option... Pending Applied Excluded (Questions) Excluded (Expired) Exc…" at bounding box center [346, 101] width 78 height 15
click at [411, 103] on div at bounding box center [419, 102] width 40 height 16
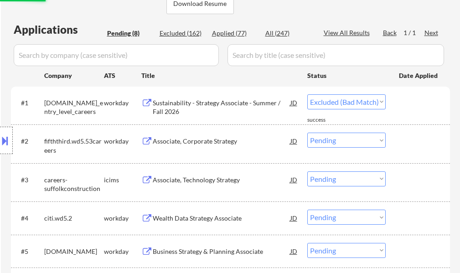
select select ""pending""
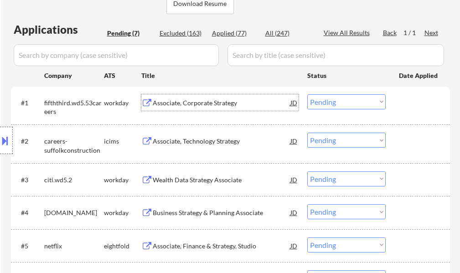
click at [187, 105] on div "Associate, Corporate Strategy" at bounding box center [222, 102] width 138 height 9
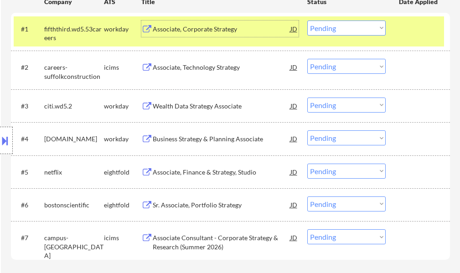
scroll to position [319, 0]
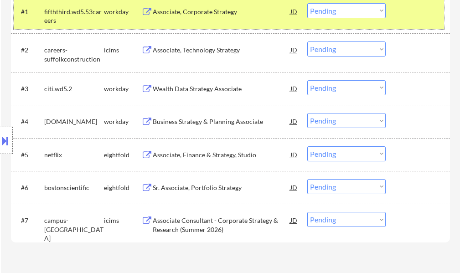
click at [413, 15] on div at bounding box center [419, 11] width 40 height 16
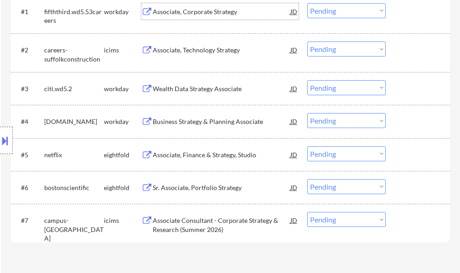
click at [197, 8] on div "Associate, Corporate Strategy" at bounding box center [222, 11] width 138 height 9
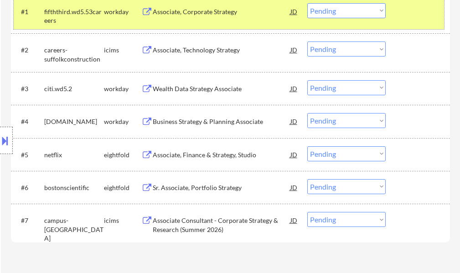
click at [406, 11] on div at bounding box center [419, 11] width 40 height 16
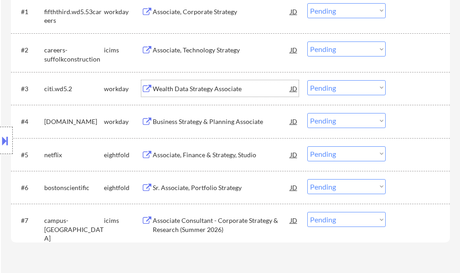
click at [212, 83] on div "Wealth Data Strategy Associate" at bounding box center [222, 88] width 138 height 16
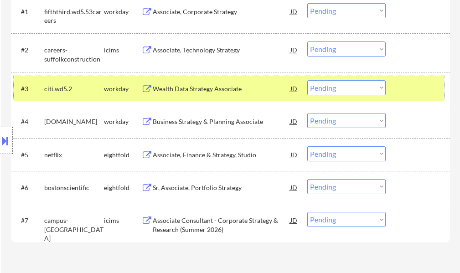
click at [404, 97] on div "#3 citi.wd5.2 workday Wealth Data Strategy Associate JD Choose an option... Pen…" at bounding box center [229, 88] width 430 height 25
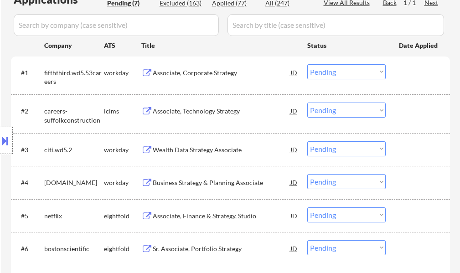
scroll to position [137, 0]
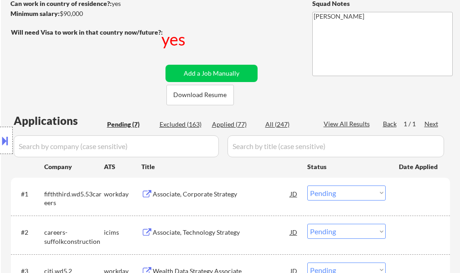
click at [216, 196] on div "Associate, Corporate Strategy" at bounding box center [222, 194] width 138 height 9
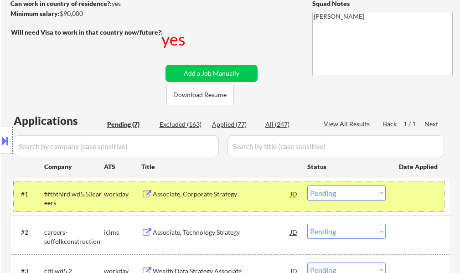
click at [410, 186] on div at bounding box center [419, 193] width 40 height 16
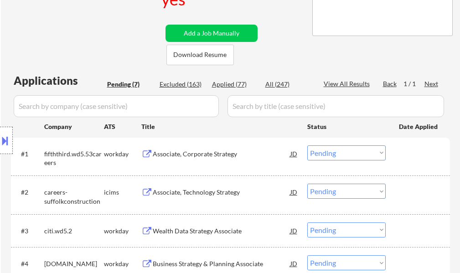
scroll to position [228, 0]
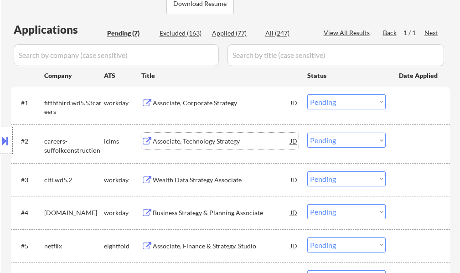
click at [202, 139] on div "Associate, Technology Strategy" at bounding box center [222, 141] width 138 height 9
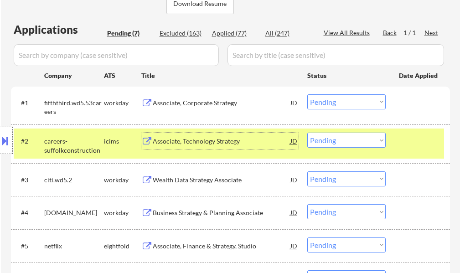
click at [416, 144] on div at bounding box center [419, 141] width 40 height 16
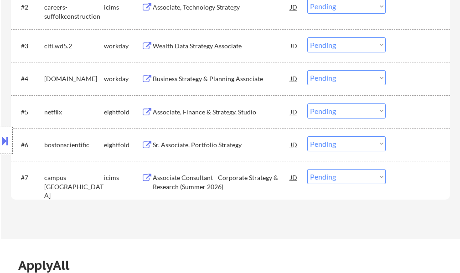
scroll to position [365, 0]
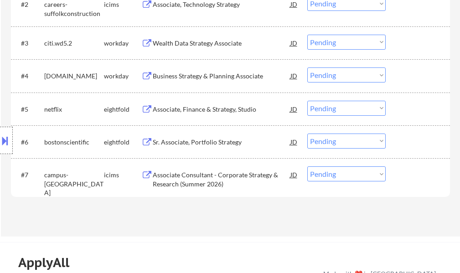
click at [190, 87] on div "#4 [DOMAIN_NAME] workday Business Strategy & Planning Associate JD Choose an op…" at bounding box center [229, 75] width 430 height 25
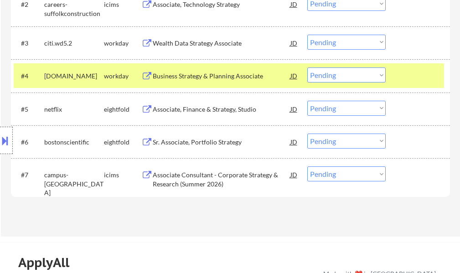
click at [191, 83] on div "Business Strategy & Planning Associate" at bounding box center [222, 75] width 138 height 16
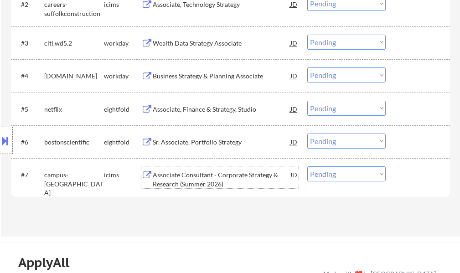
click at [235, 171] on div "Associate Consultant - Corporate Strategy & Research (Summer 2026)" at bounding box center [222, 179] width 138 height 18
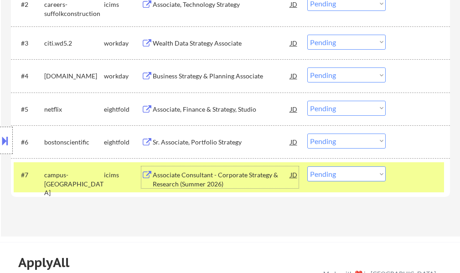
click at [408, 176] on div at bounding box center [419, 174] width 40 height 16
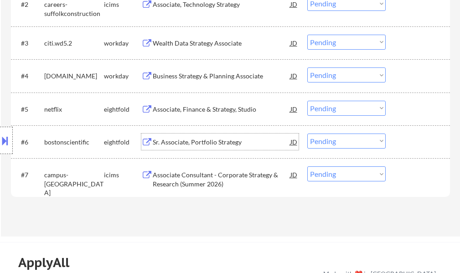
click at [210, 139] on div "Sr. Associate, Portfolio Strategy" at bounding box center [222, 142] width 138 height 9
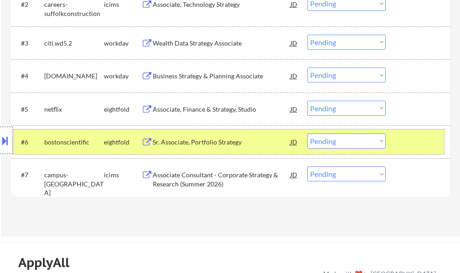
click at [408, 142] on div at bounding box center [419, 142] width 40 height 16
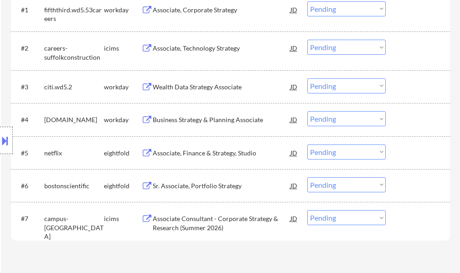
scroll to position [319, 0]
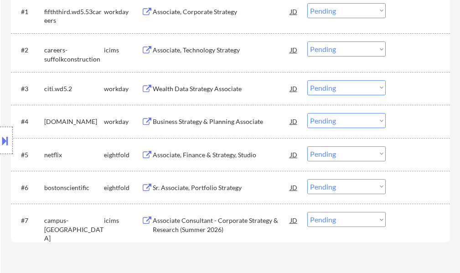
click at [180, 89] on div "Wealth Data Strategy Associate" at bounding box center [222, 88] width 138 height 9
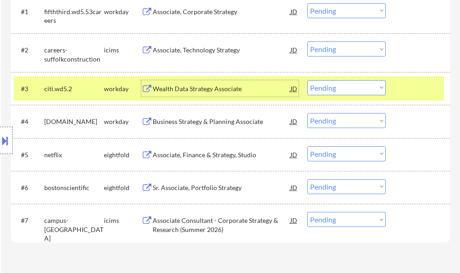
click at [413, 89] on div at bounding box center [419, 88] width 40 height 16
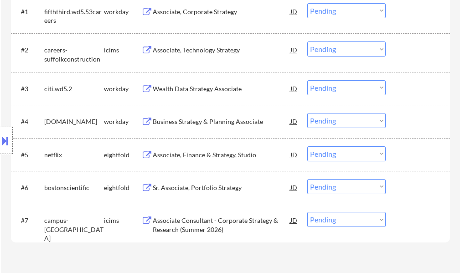
click at [229, 121] on div "Business Strategy & Planning Associate" at bounding box center [222, 121] width 138 height 9
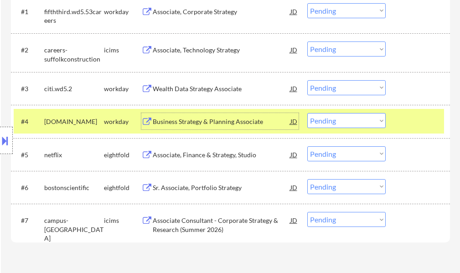
click at [417, 117] on div at bounding box center [419, 121] width 40 height 16
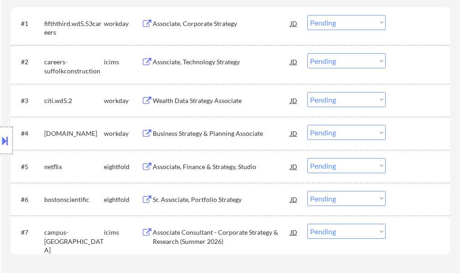
scroll to position [228, 0]
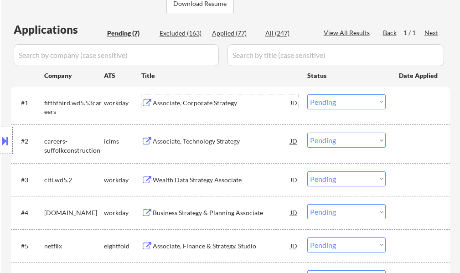
click at [206, 98] on div "Associate, Corporate Strategy" at bounding box center [222, 102] width 138 height 9
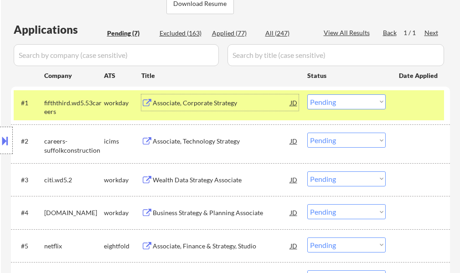
click at [408, 103] on div at bounding box center [419, 102] width 40 height 16
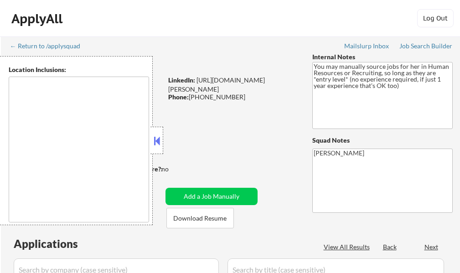
select select ""pending""
type textarea "It seems there is a misunderstanding in the location specified as "Remote." "Re…"
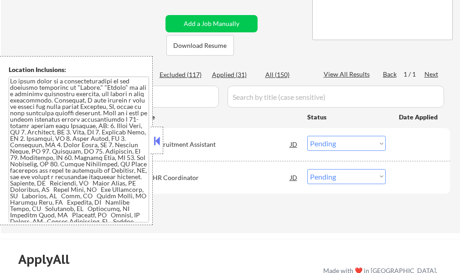
scroll to position [182, 0]
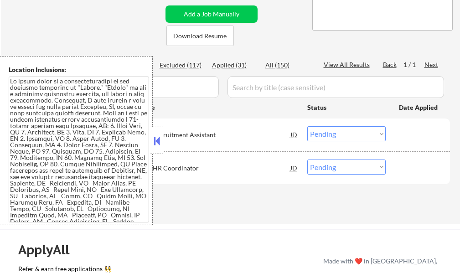
click at [157, 137] on button at bounding box center [157, 141] width 10 height 14
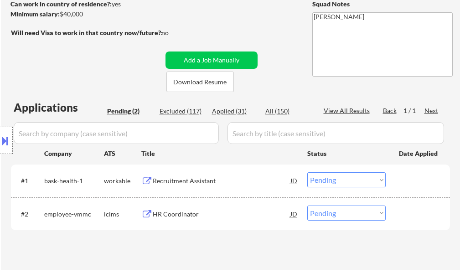
scroll to position [137, 0]
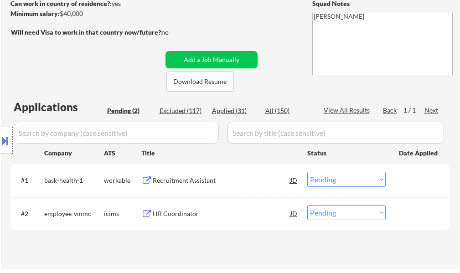
click at [159, 179] on div "Location Inclusions:" at bounding box center [81, 140] width 163 height 169
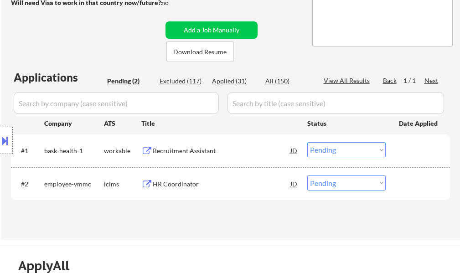
scroll to position [182, 0]
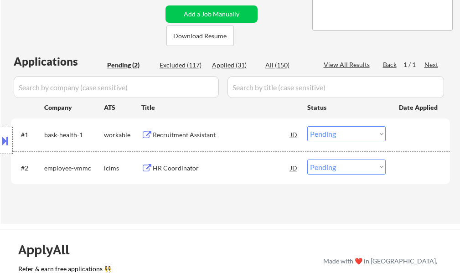
click at [162, 134] on div "Location Inclusions:" at bounding box center [81, 140] width 163 height 169
click at [181, 134] on div "Recruitment Assistant" at bounding box center [222, 134] width 138 height 9
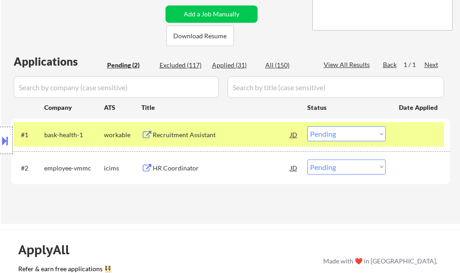
select select ""pending""
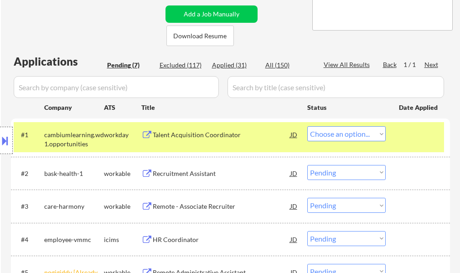
select select ""pending""
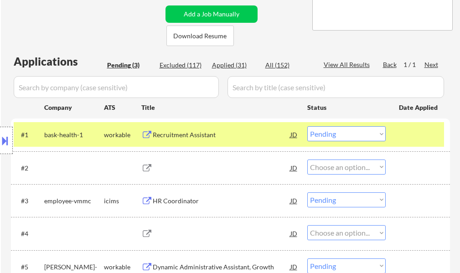
select select ""pending""
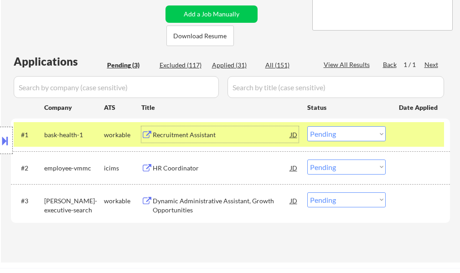
click at [421, 137] on div at bounding box center [419, 134] width 40 height 16
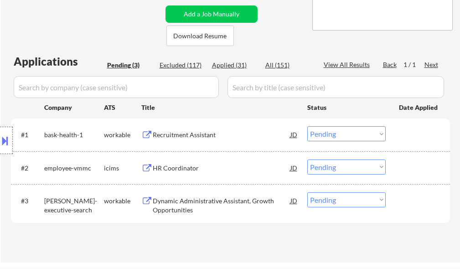
click at [189, 160] on div "HR Coordinator" at bounding box center [222, 167] width 138 height 16
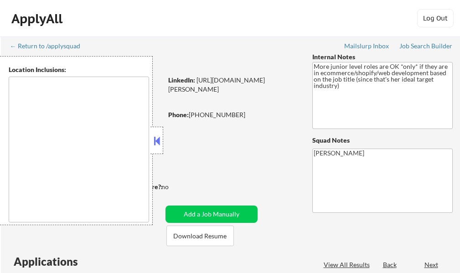
type textarea "remote"
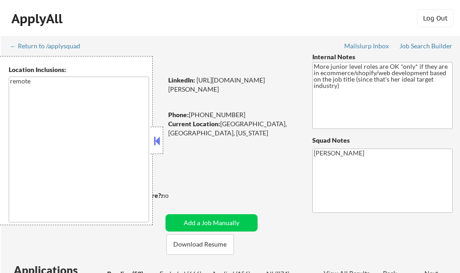
select select ""pending""
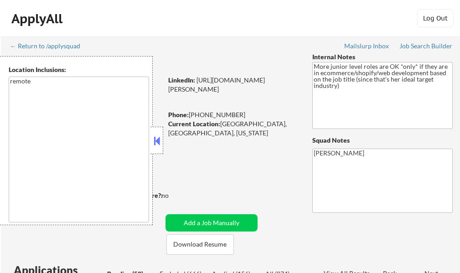
select select ""pending""
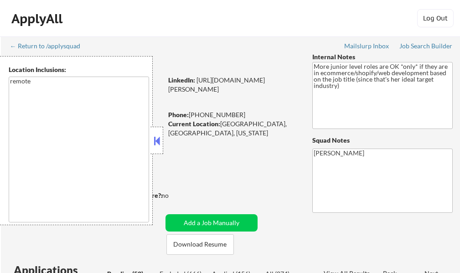
select select ""pending""
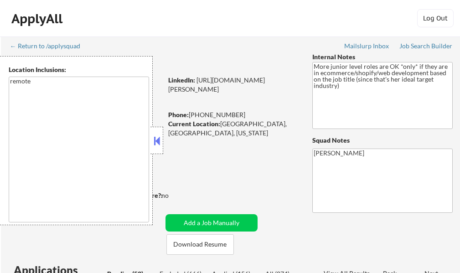
select select ""pending""
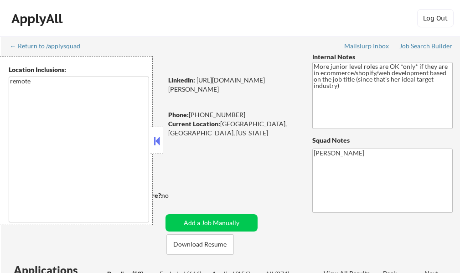
select select ""pending""
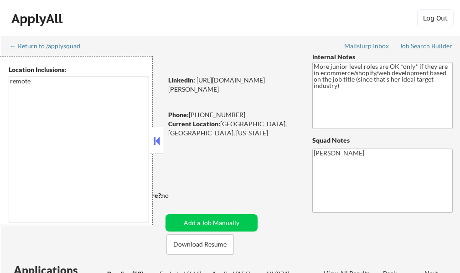
select select ""pending""
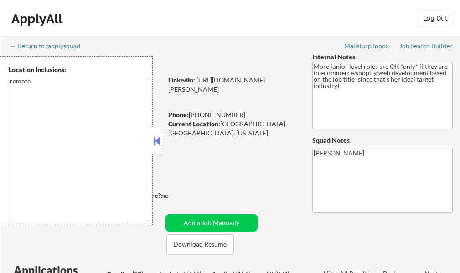
select select ""pending""
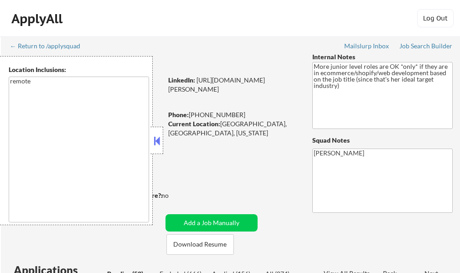
select select ""pending""
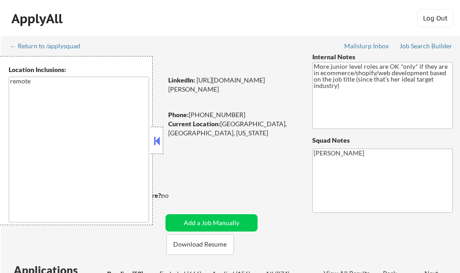
select select ""pending""
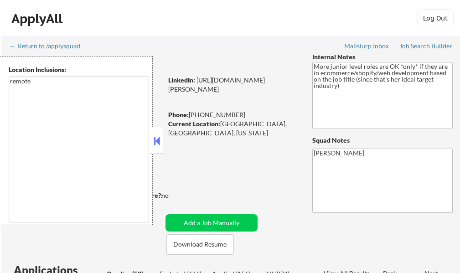
select select ""pending""
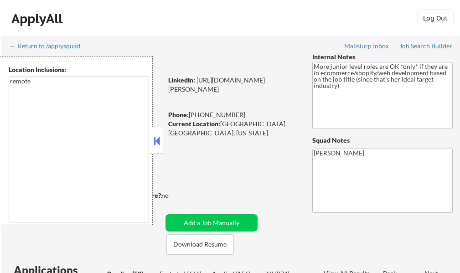
select select ""pending""
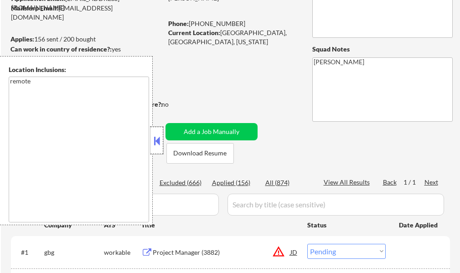
click at [151, 142] on div at bounding box center [156, 140] width 13 height 27
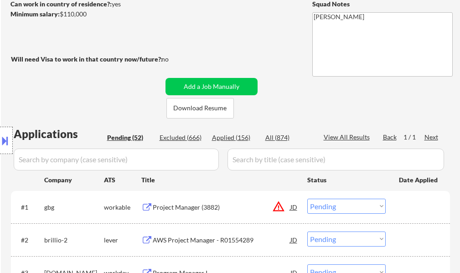
scroll to position [228, 0]
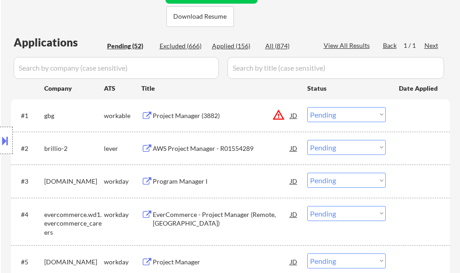
click at [190, 114] on div "Project Manager (3882)" at bounding box center [222, 115] width 138 height 9
